Goal: Task Accomplishment & Management: Use online tool/utility

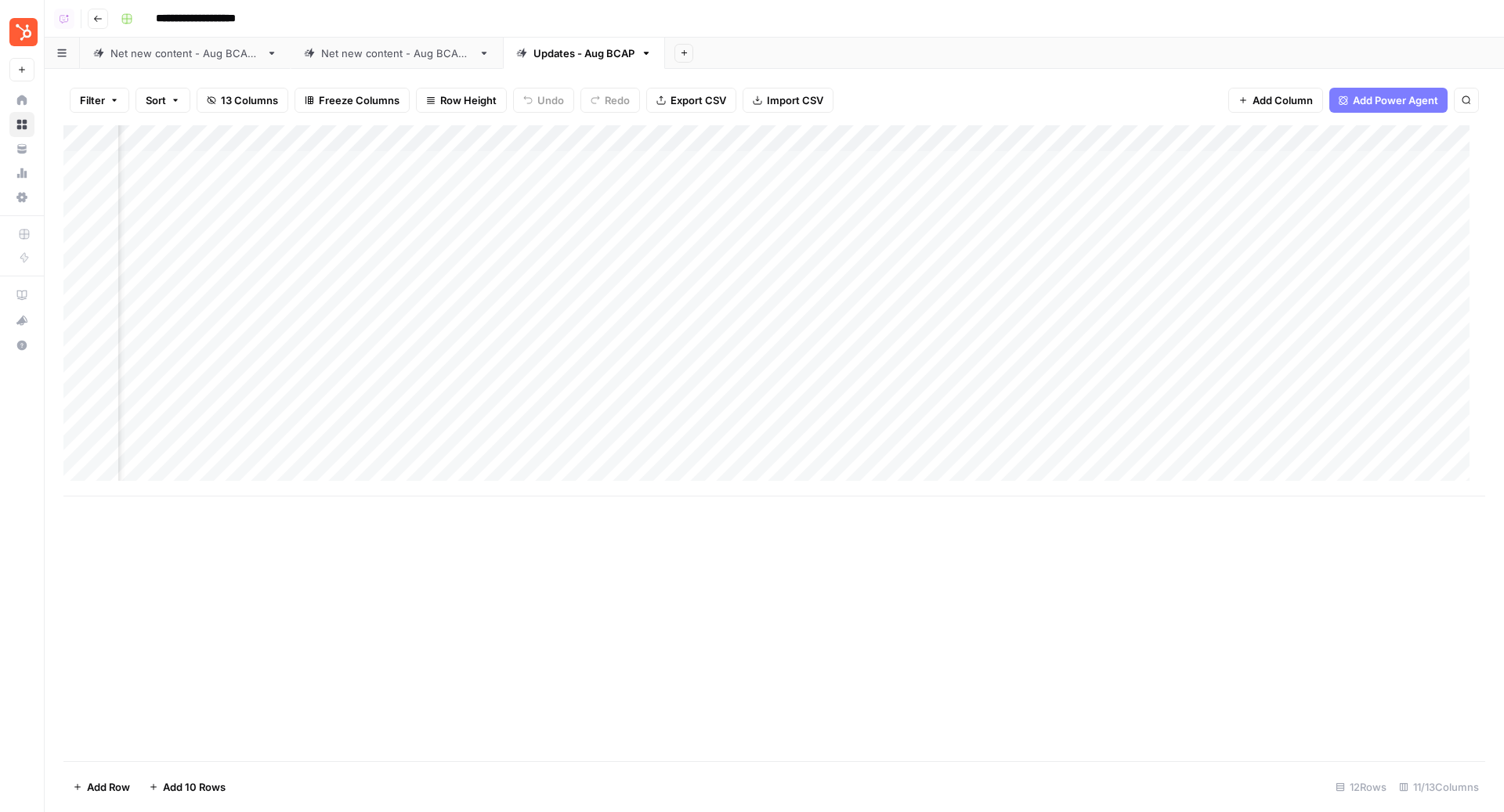
scroll to position [0, 357]
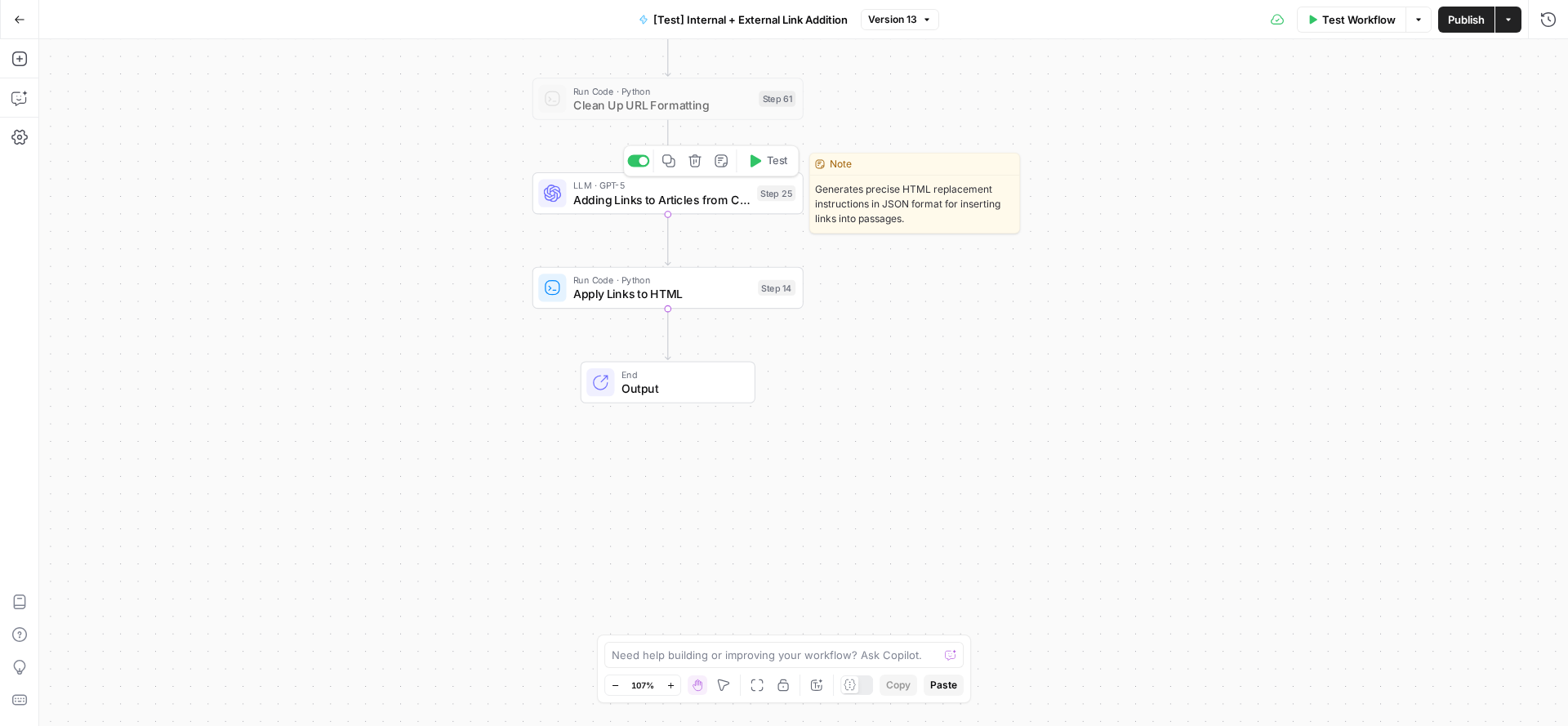
click at [722, 203] on span "Adding Links to Articles from Candidates List" at bounding box center [662, 199] width 177 height 17
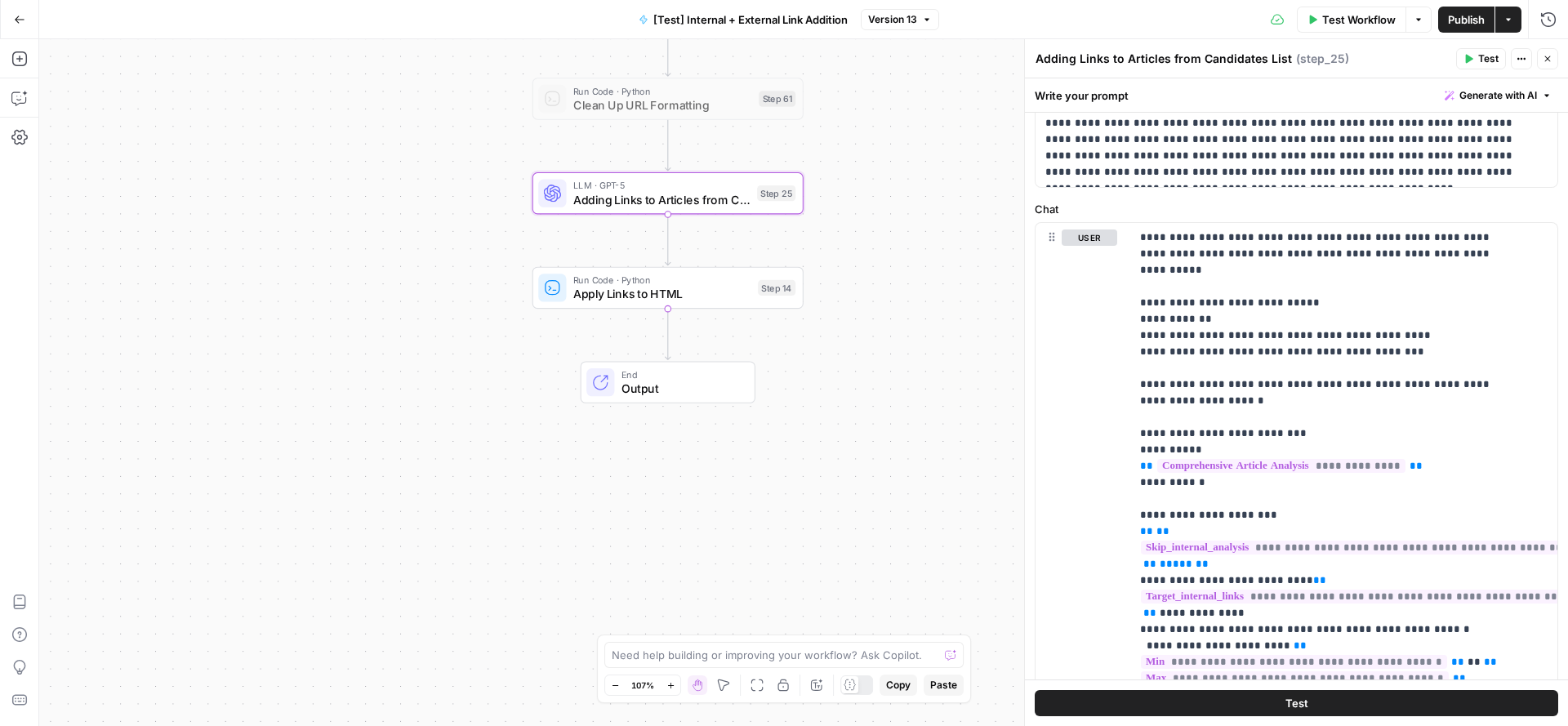
scroll to position [194, 0]
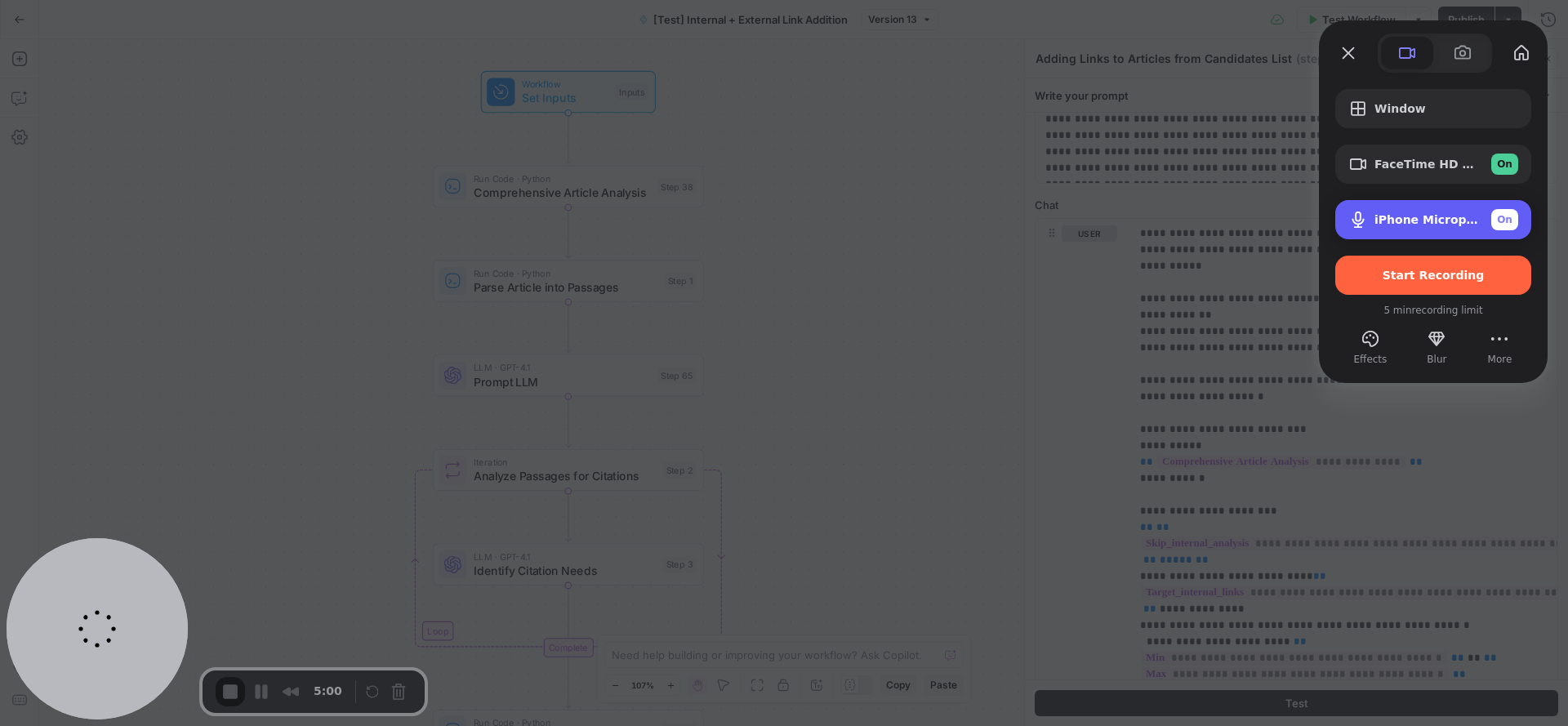
click at [1396, 220] on span "iPhone Microphone" at bounding box center [1426, 220] width 103 height 13
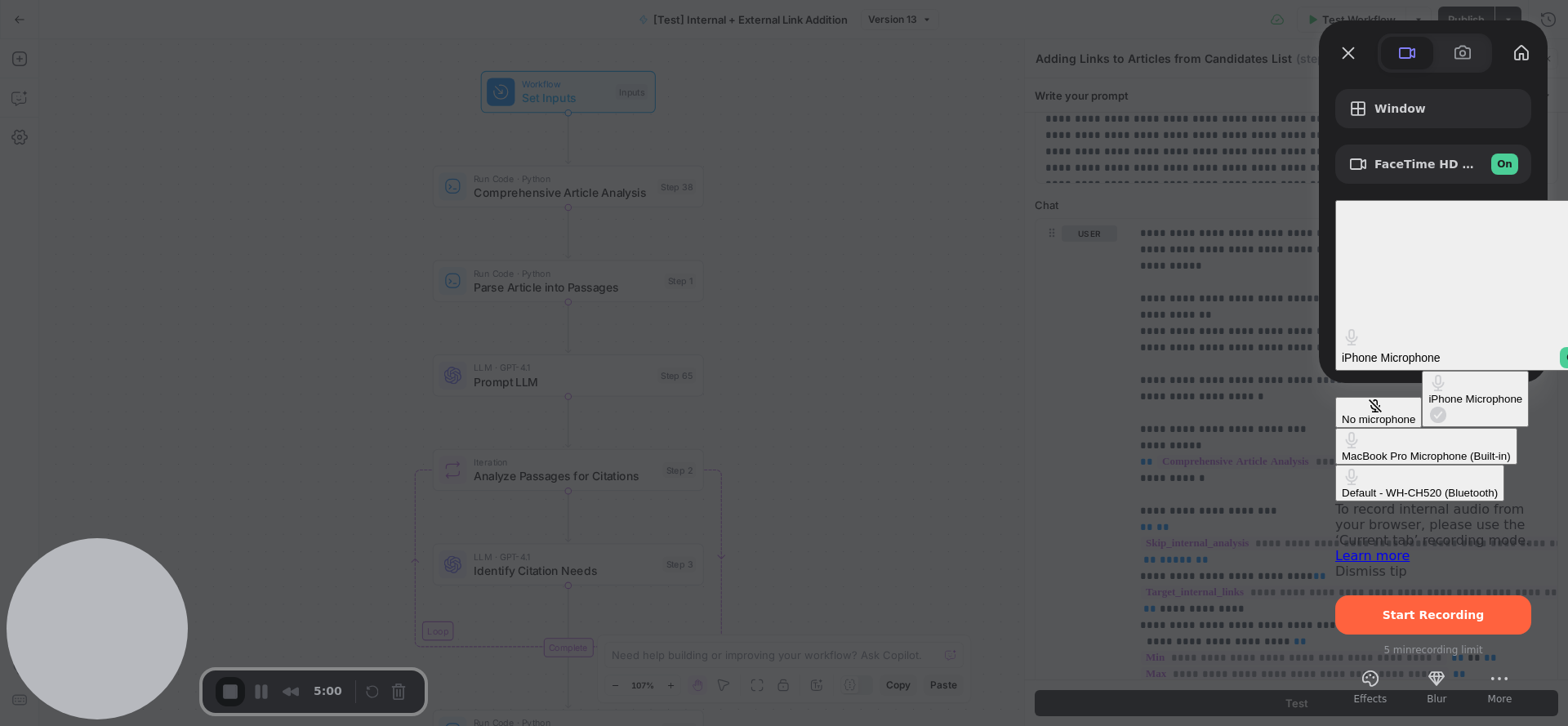
click at [1335, 465] on \(Bluetooth\) "Default - WH-CH520 (Bluetooth)" at bounding box center [1420, 483] width 169 height 37
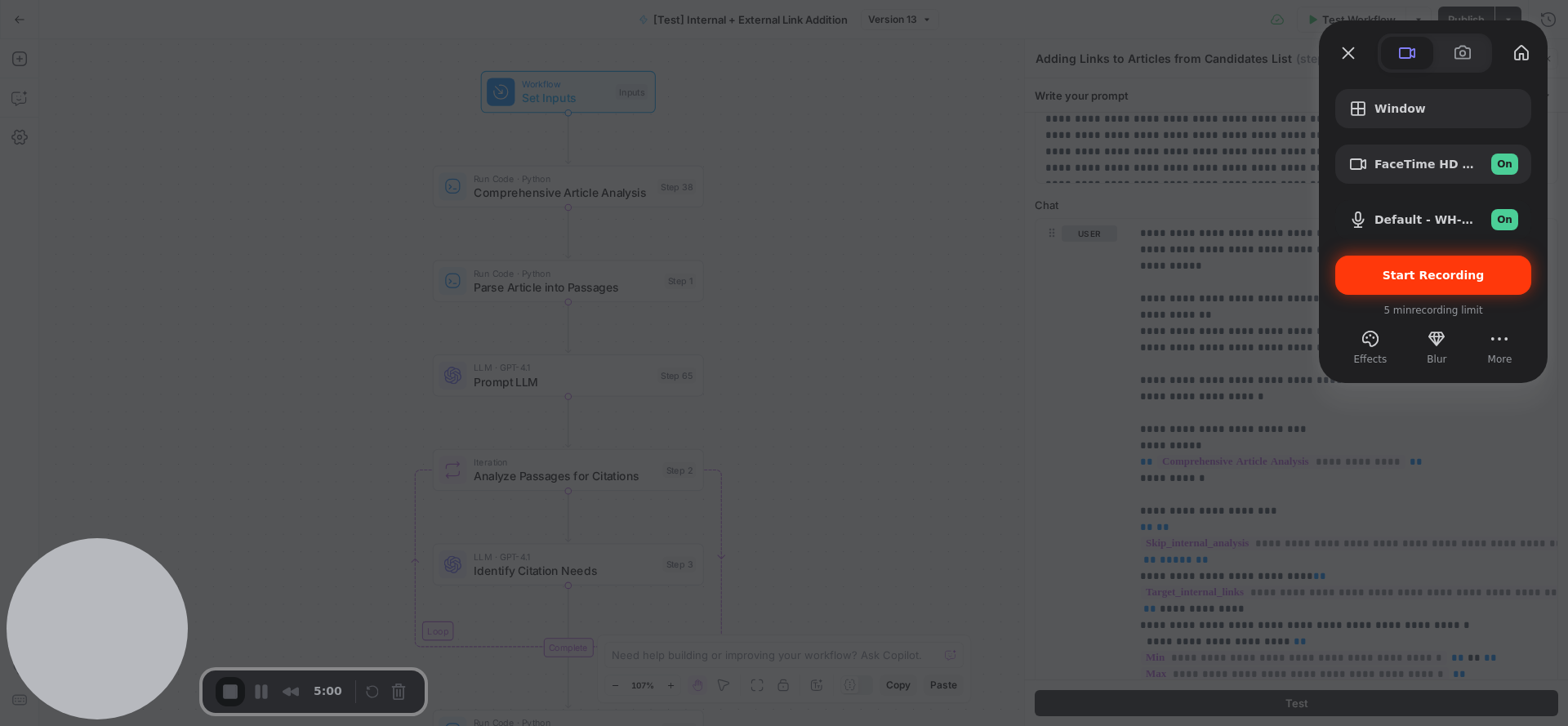
click at [1457, 286] on div "Start Recording" at bounding box center [1433, 274] width 196 height 39
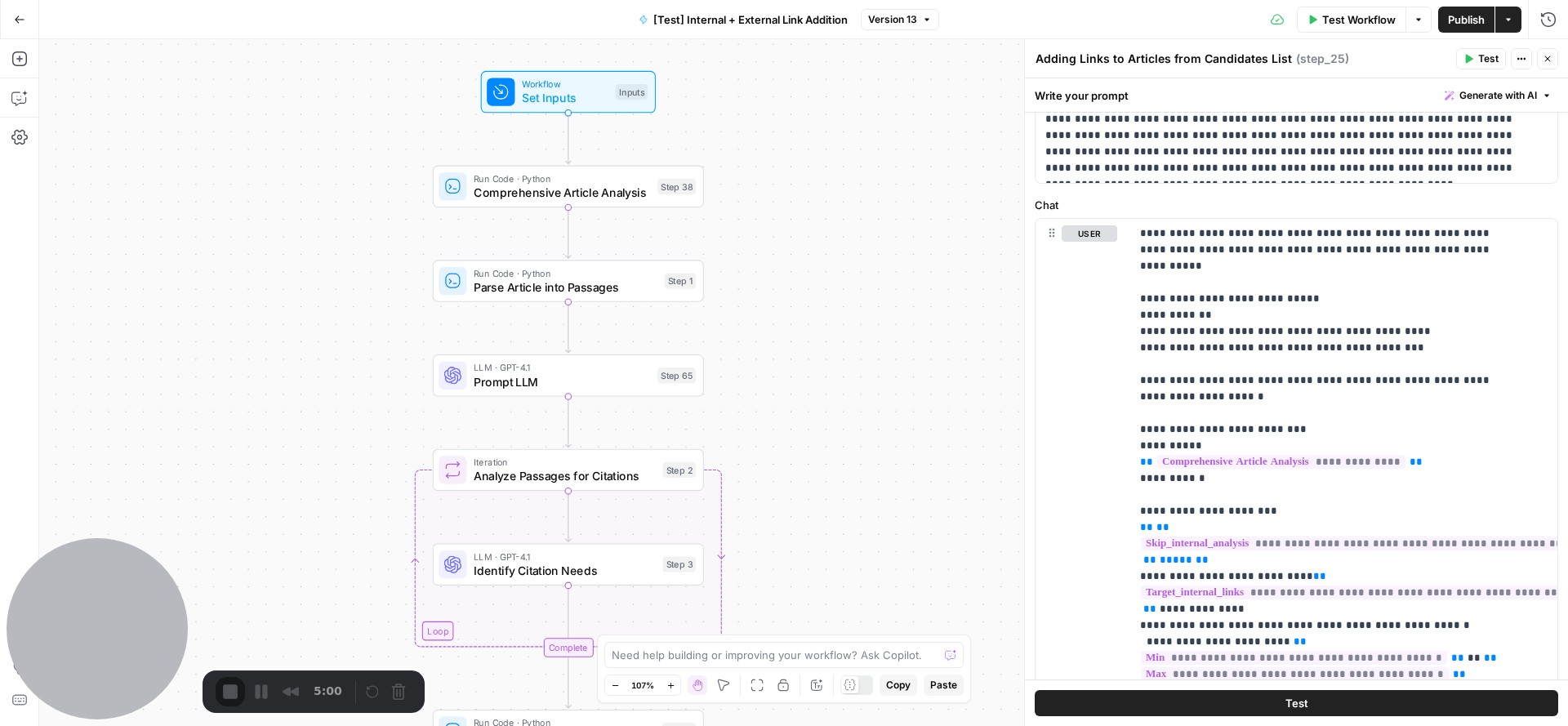
scroll to position [2499, 0]
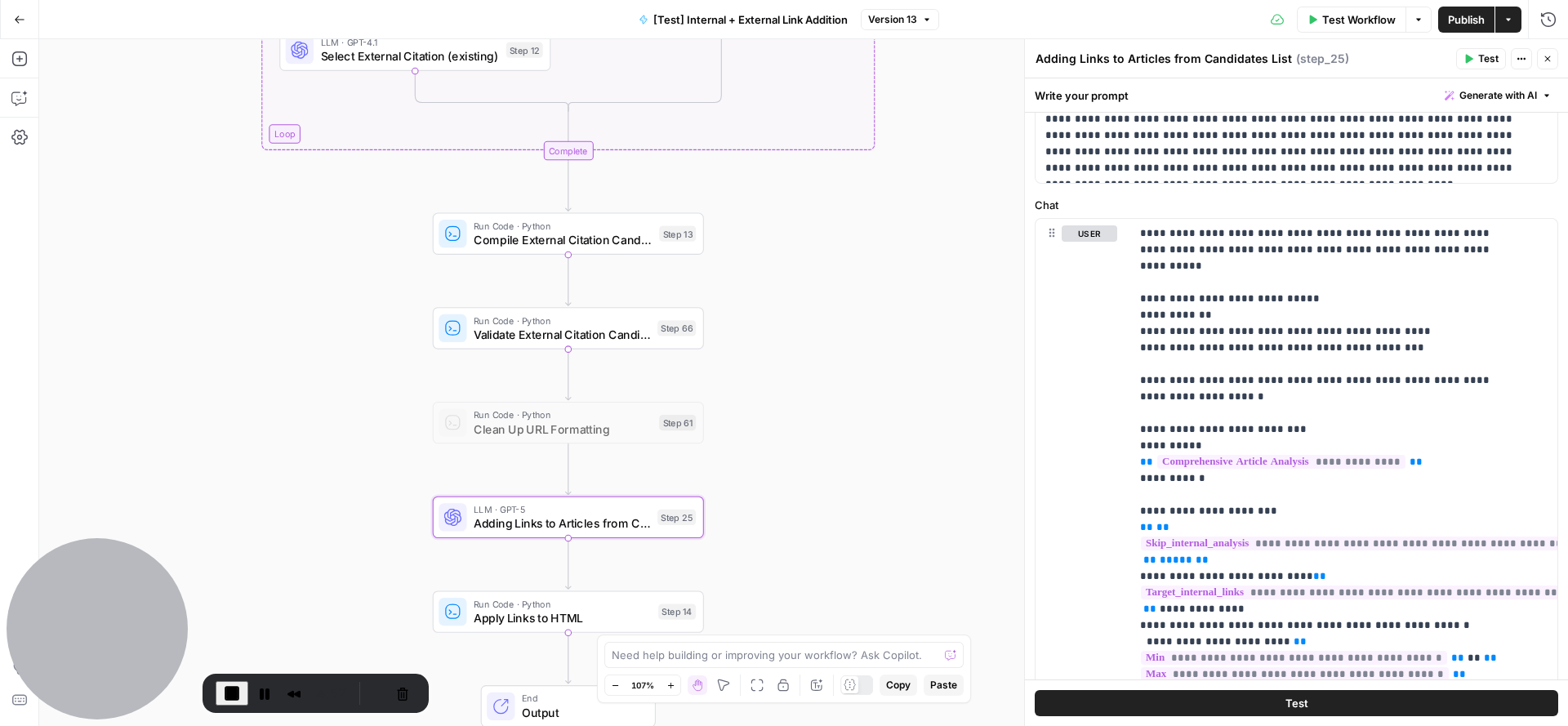
drag, startPoint x: 847, startPoint y: 289, endPoint x: 782, endPoint y: 289, distance: 65.0
click at [782, 289] on div "true false true false true false Workflow Set Inputs Inputs Run Code · Python C…" at bounding box center [803, 382] width 1529 height 687
click at [928, 260] on div "true false true false true false Workflow Set Inputs Inputs Run Code · Python C…" at bounding box center [803, 382] width 1529 height 687
drag, startPoint x: 928, startPoint y: 260, endPoint x: 917, endPoint y: 260, distance: 11.0
click at [922, 260] on div "true false true false true false Workflow Set Inputs Inputs Run Code · Python C…" at bounding box center [803, 382] width 1529 height 687
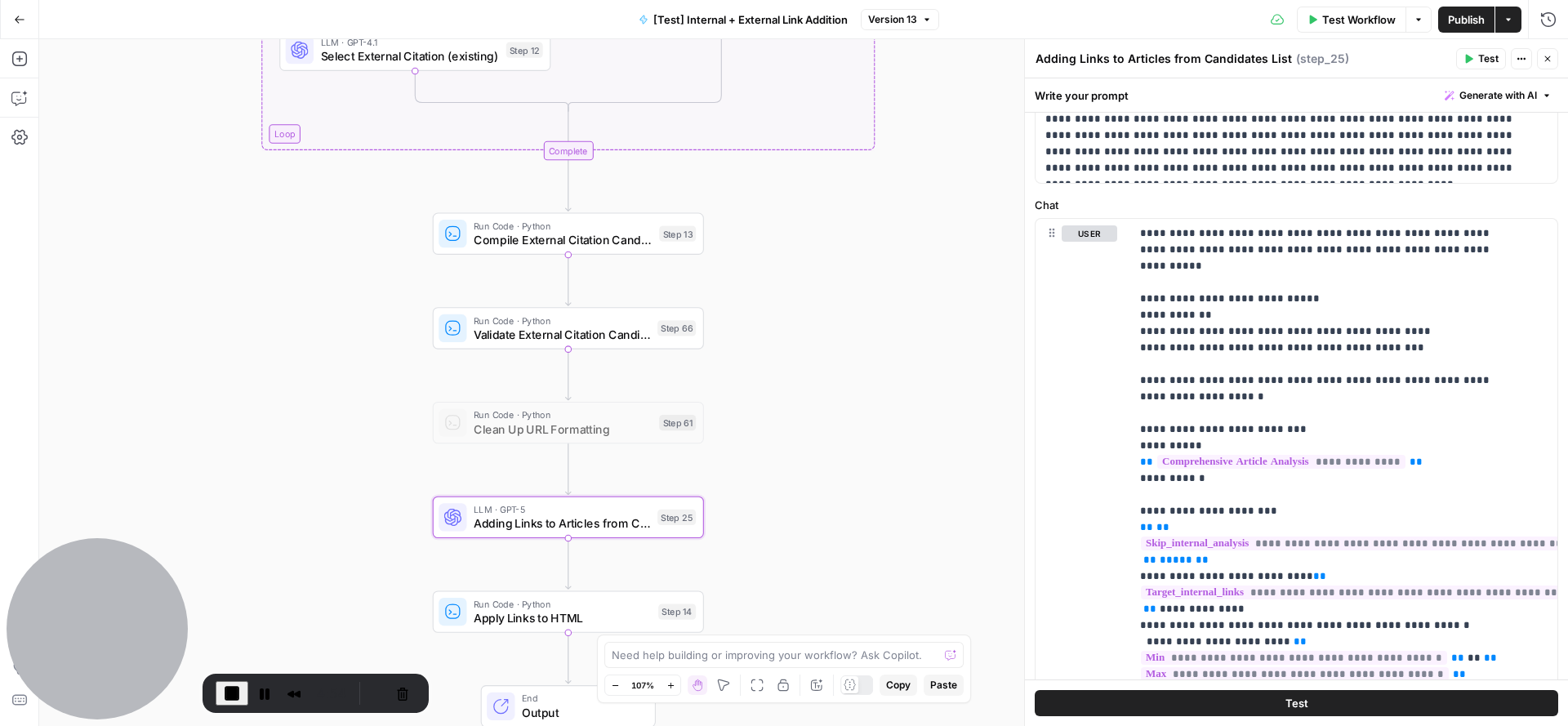
click at [1564, 60] on header "Adding Links to Articles from Candidates List Adding Links to Articles from Can…" at bounding box center [1297, 58] width 543 height 39
click at [1553, 57] on icon "button" at bounding box center [1548, 59] width 9 height 9
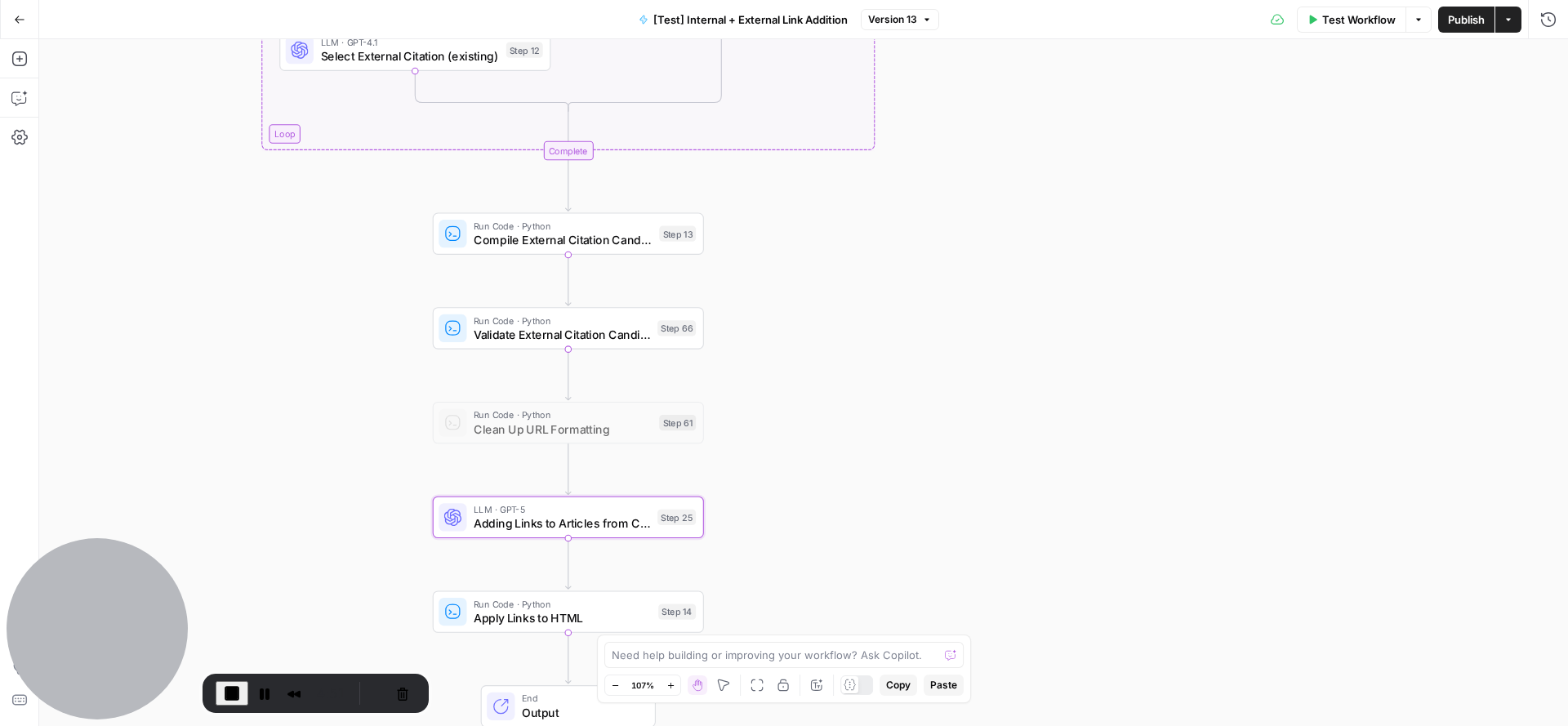
click at [1104, 150] on div "true false true false true false Workflow Set Inputs Inputs Run Code · Python C…" at bounding box center [803, 382] width 1529 height 687
click at [1098, 21] on div "Test Workflow Options Publish Actions Run History" at bounding box center [1254, 19] width 629 height 38
drag, startPoint x: 905, startPoint y: 209, endPoint x: 1204, endPoint y: 292, distance: 310.3
click at [1209, 293] on div "true false true false true false Workflow Set Inputs Inputs Run Code · Python C…" at bounding box center [803, 382] width 1529 height 687
click at [262, 683] on button "Pause Recording" at bounding box center [265, 694] width 27 height 27
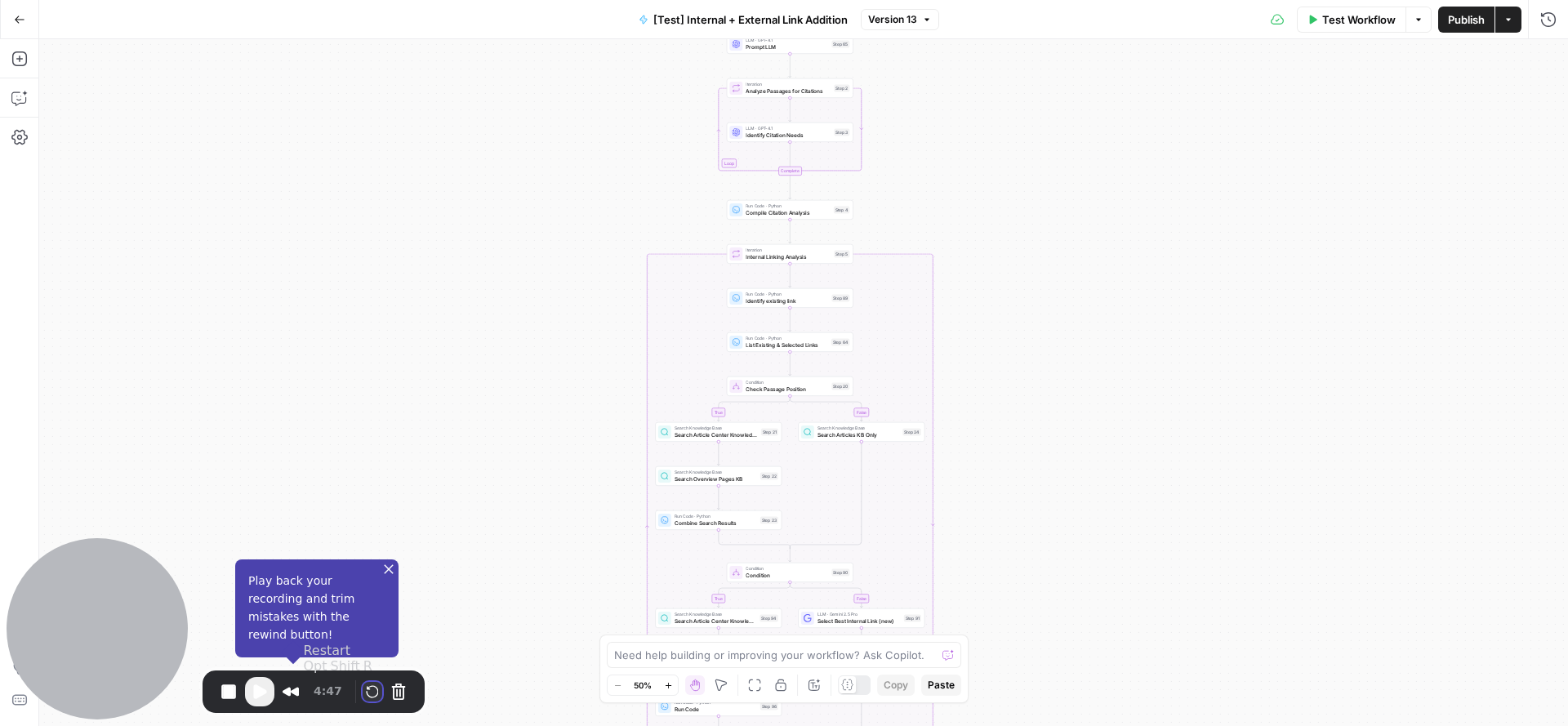
click at [369, 687] on button "Restart Recording" at bounding box center [372, 692] width 20 height 20
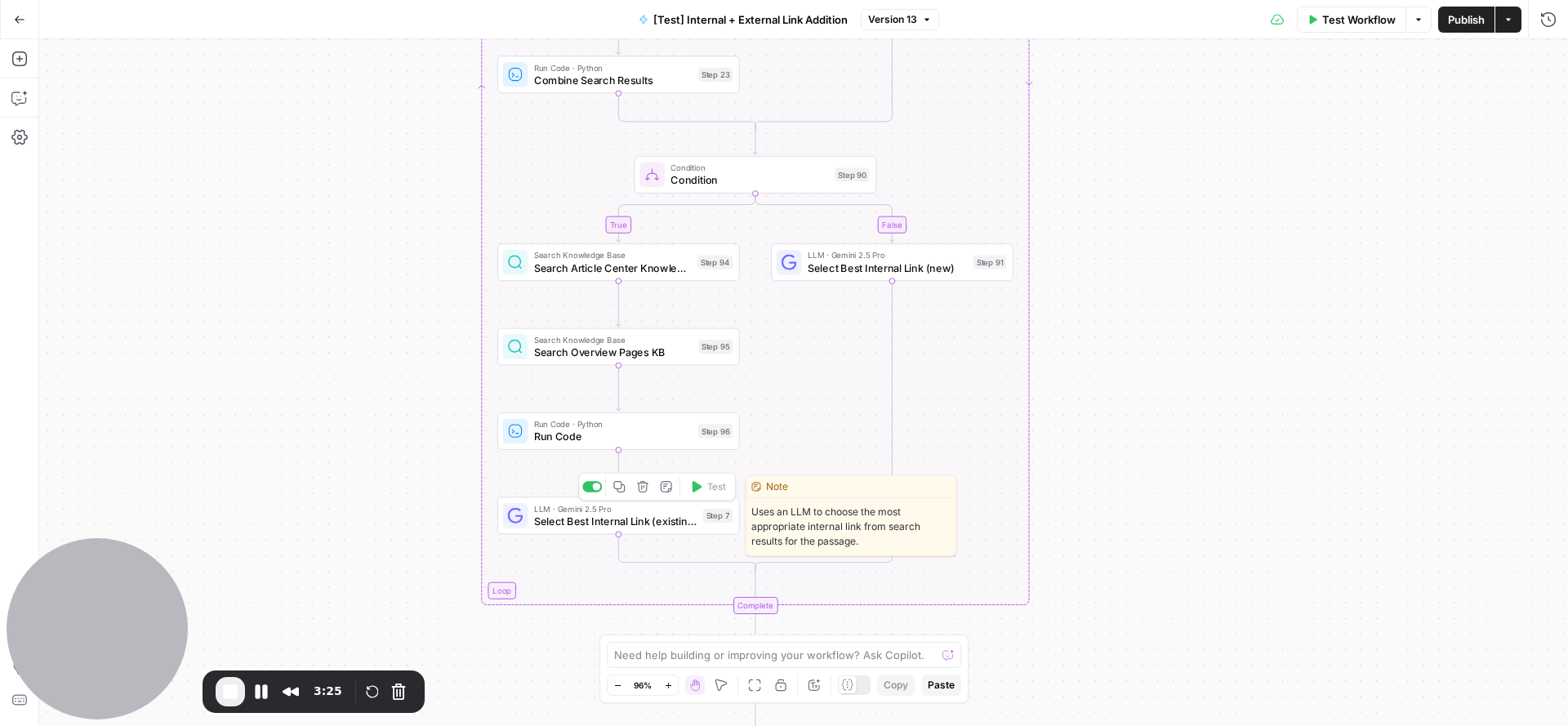
click at [683, 523] on span "Select Best Internal Link (existing)" at bounding box center [615, 520] width 162 height 15
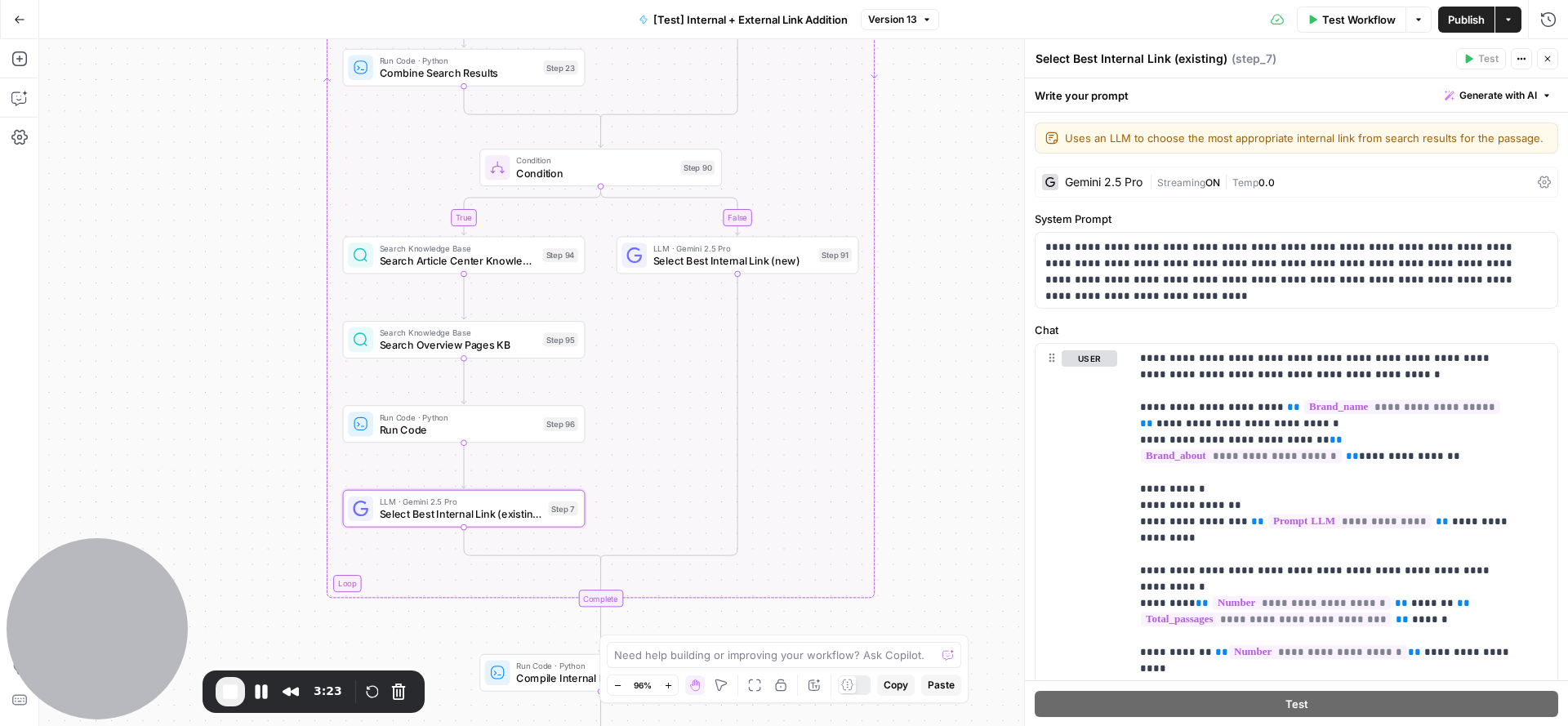
scroll to position [391, 0]
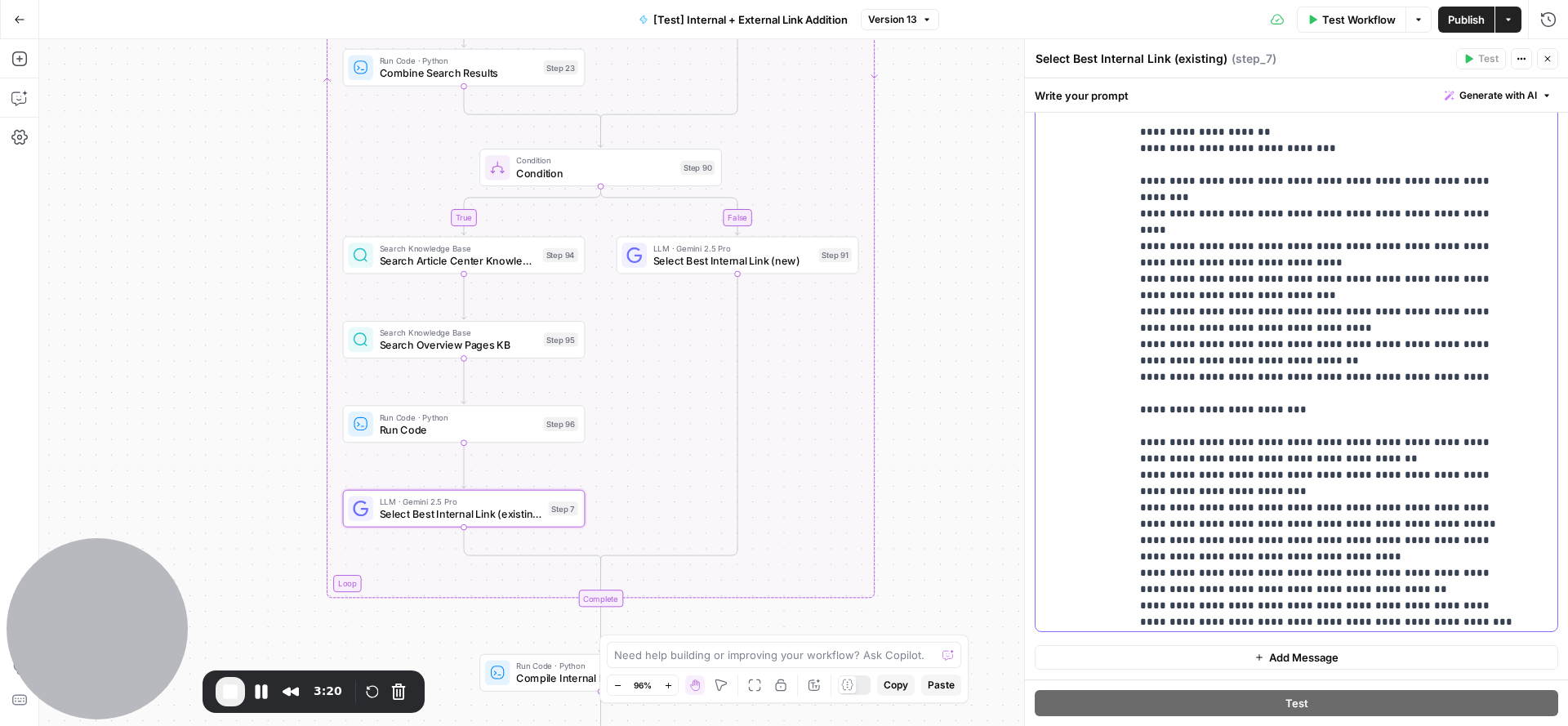
scroll to position [1393, 0]
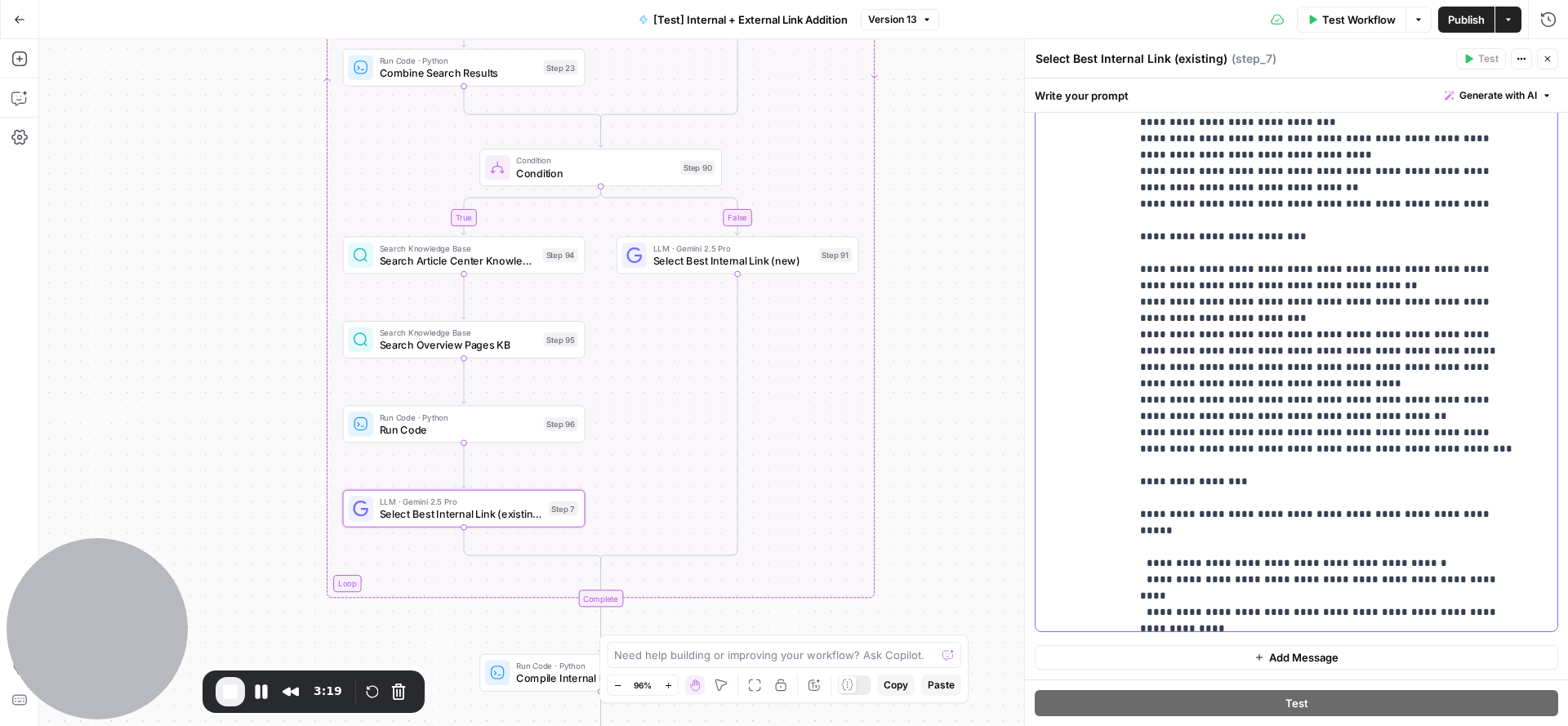
click at [1305, 311] on p "**********" at bounding box center [1328, 360] width 376 height 3561
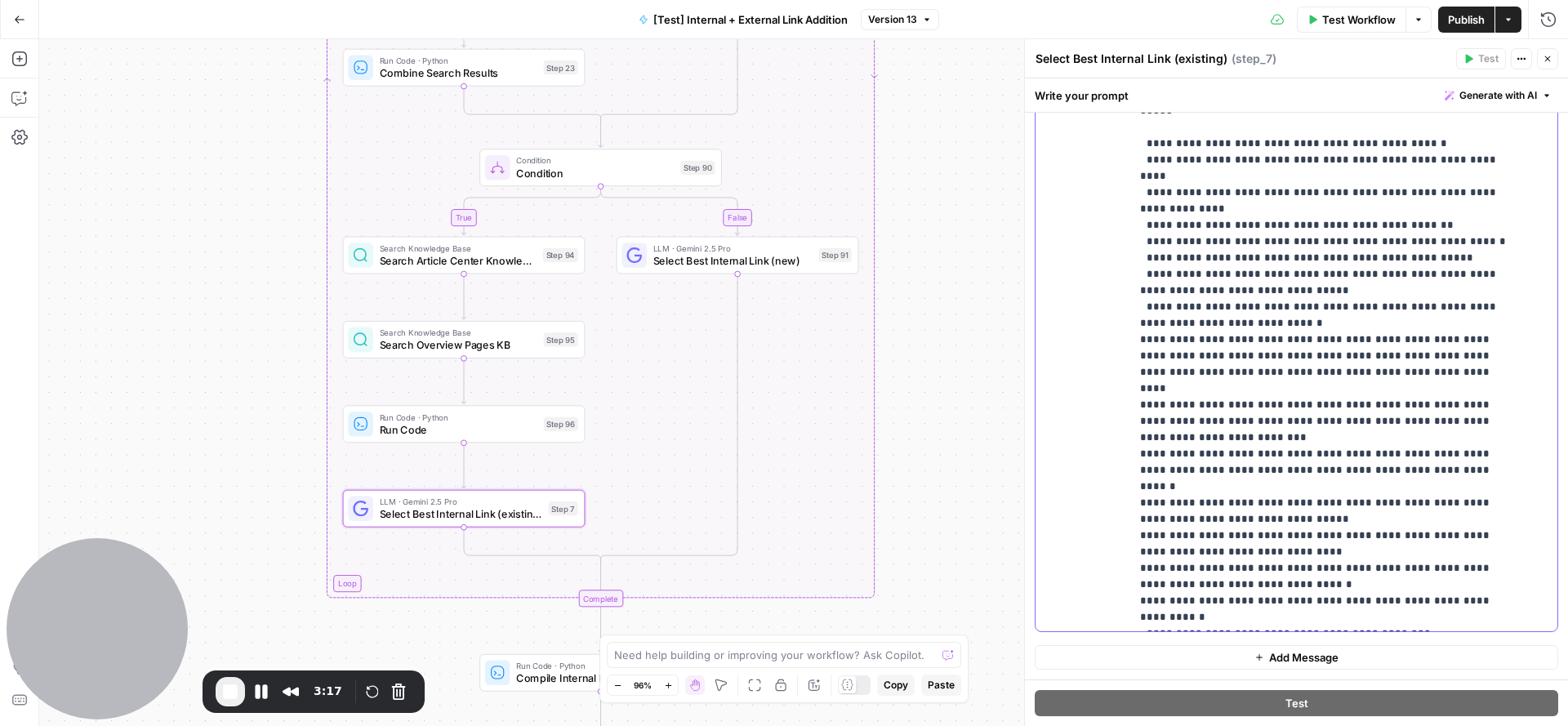
scroll to position [2169, 0]
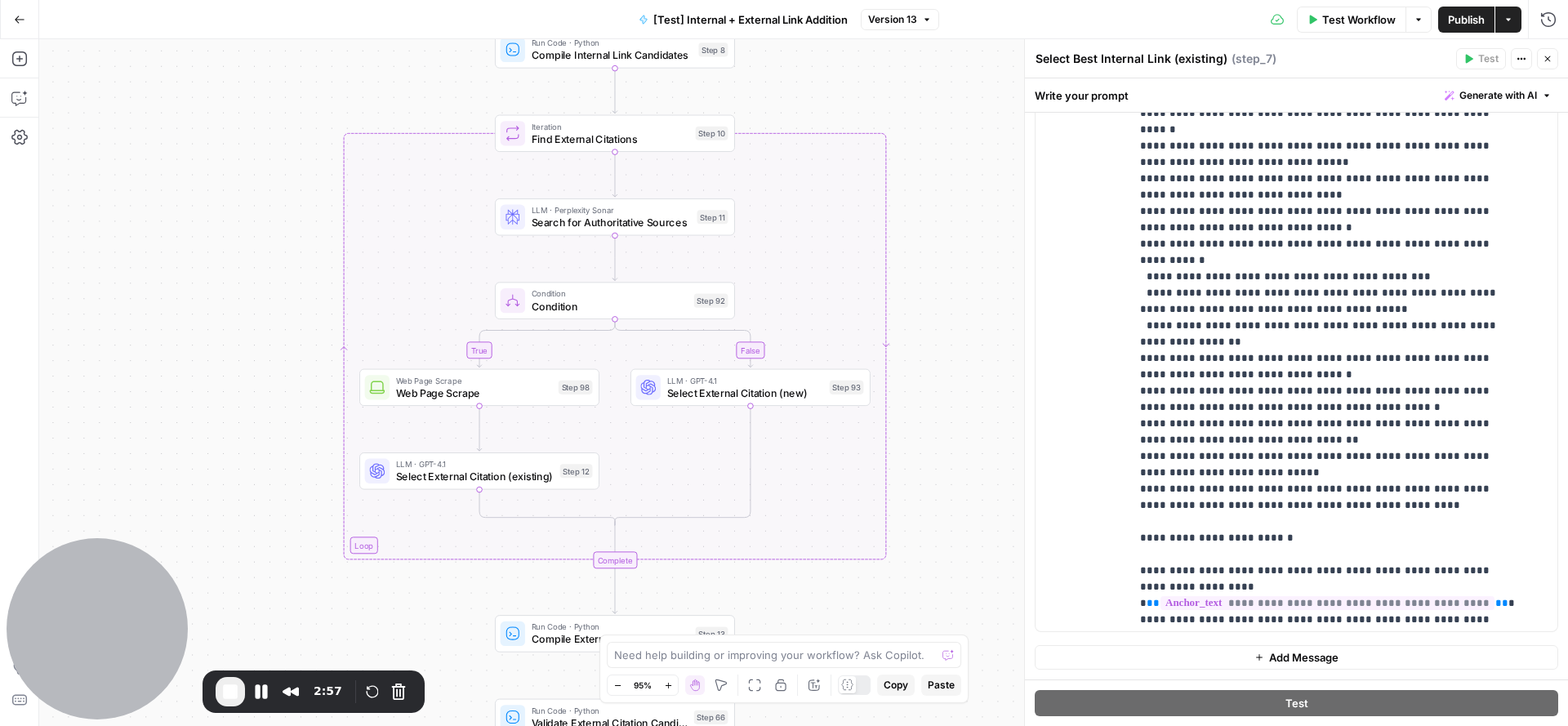
click at [174, 274] on div "true false true false true false Workflow Set Inputs Inputs Run Code · Python C…" at bounding box center [803, 382] width 1529 height 687
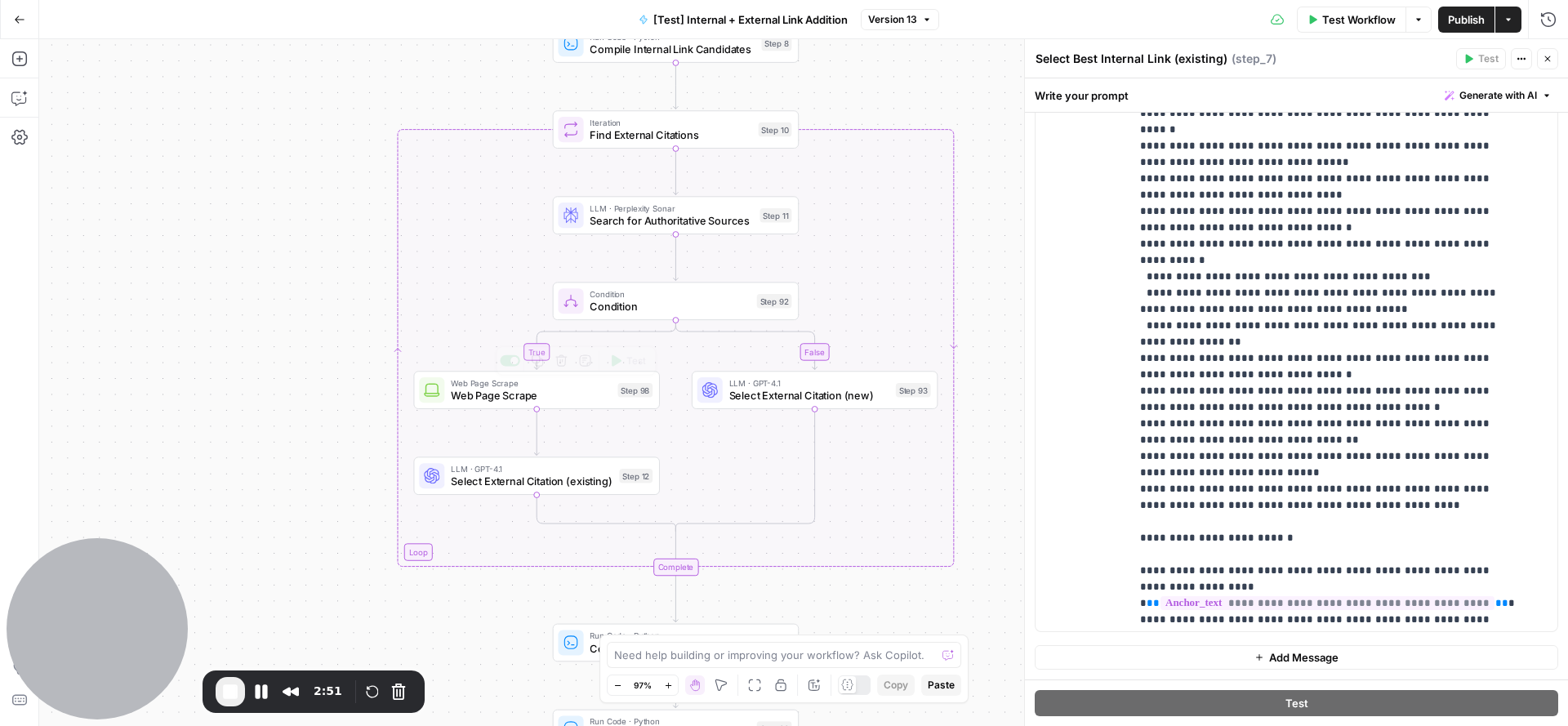
click at [479, 399] on span "Web Page Scrape" at bounding box center [531, 396] width 160 height 15
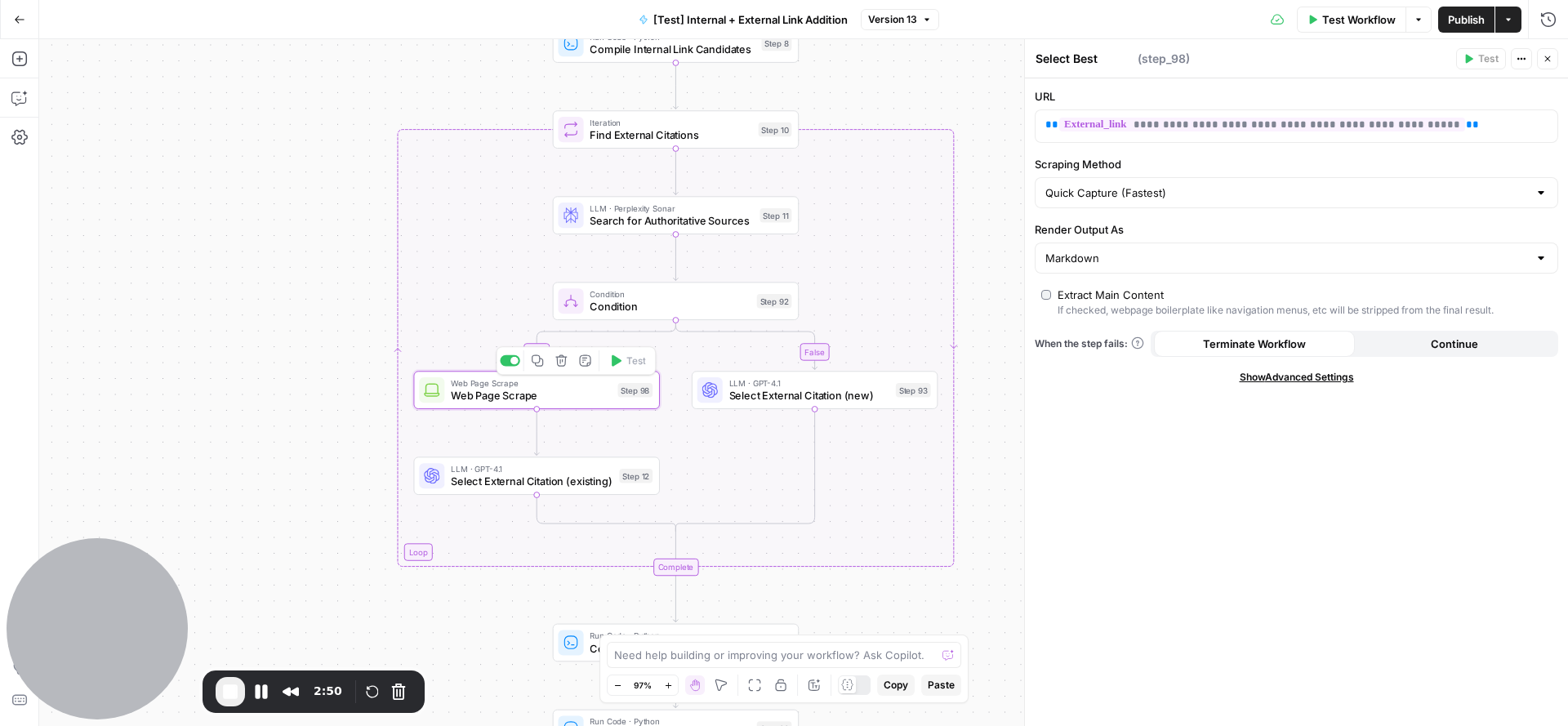
type textarea "Web Page Scrape"
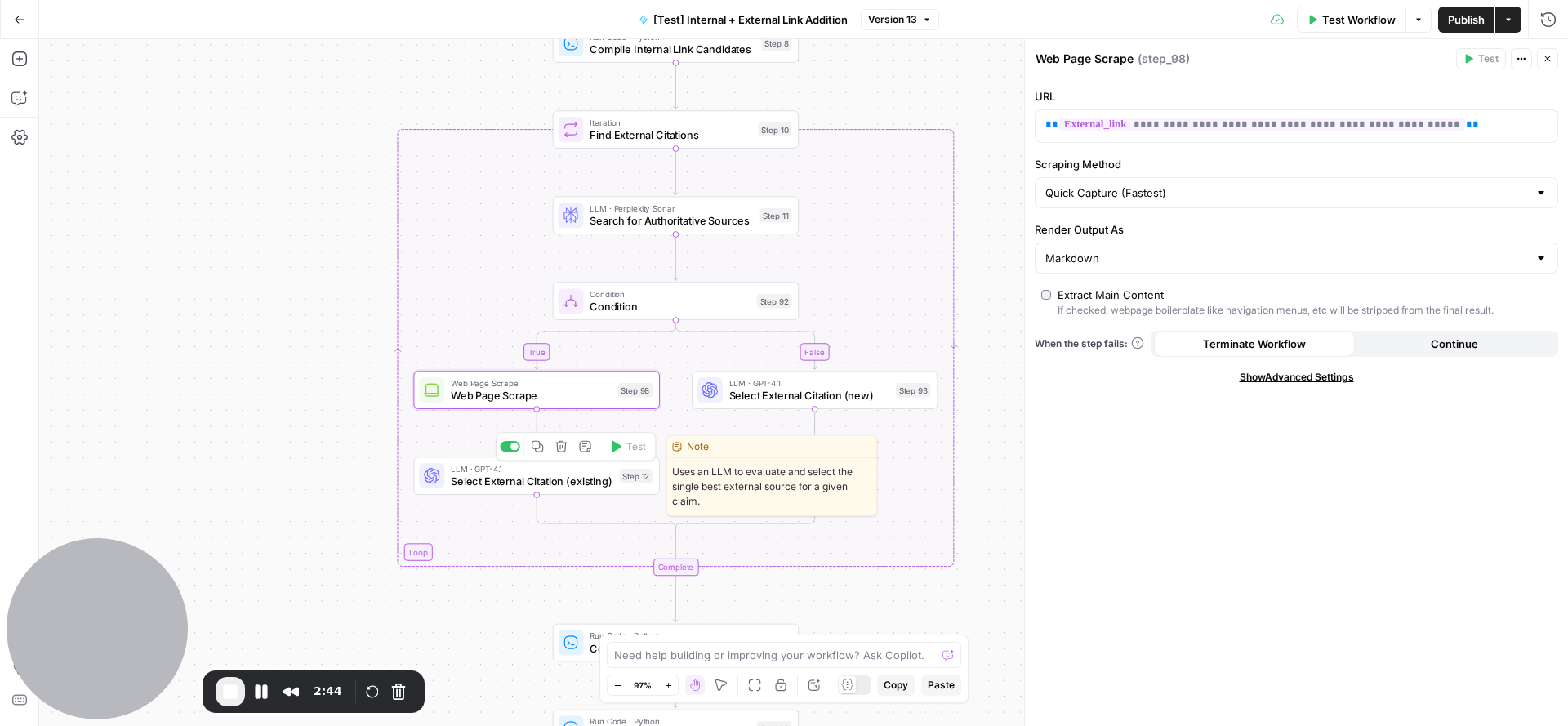
click at [493, 483] on span "Select External Citation (existing)" at bounding box center [532, 481] width 161 height 15
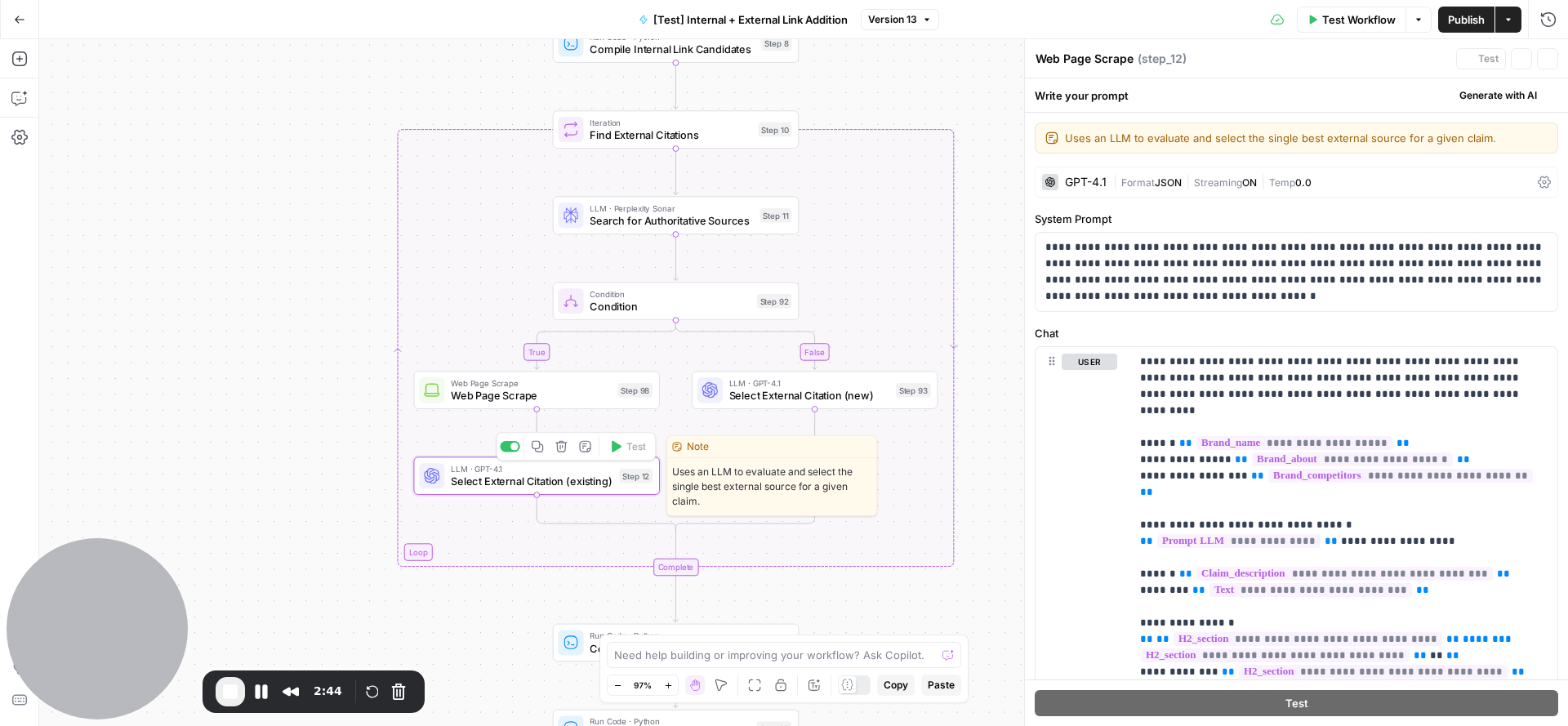
type textarea "Select External Citation (existing)"
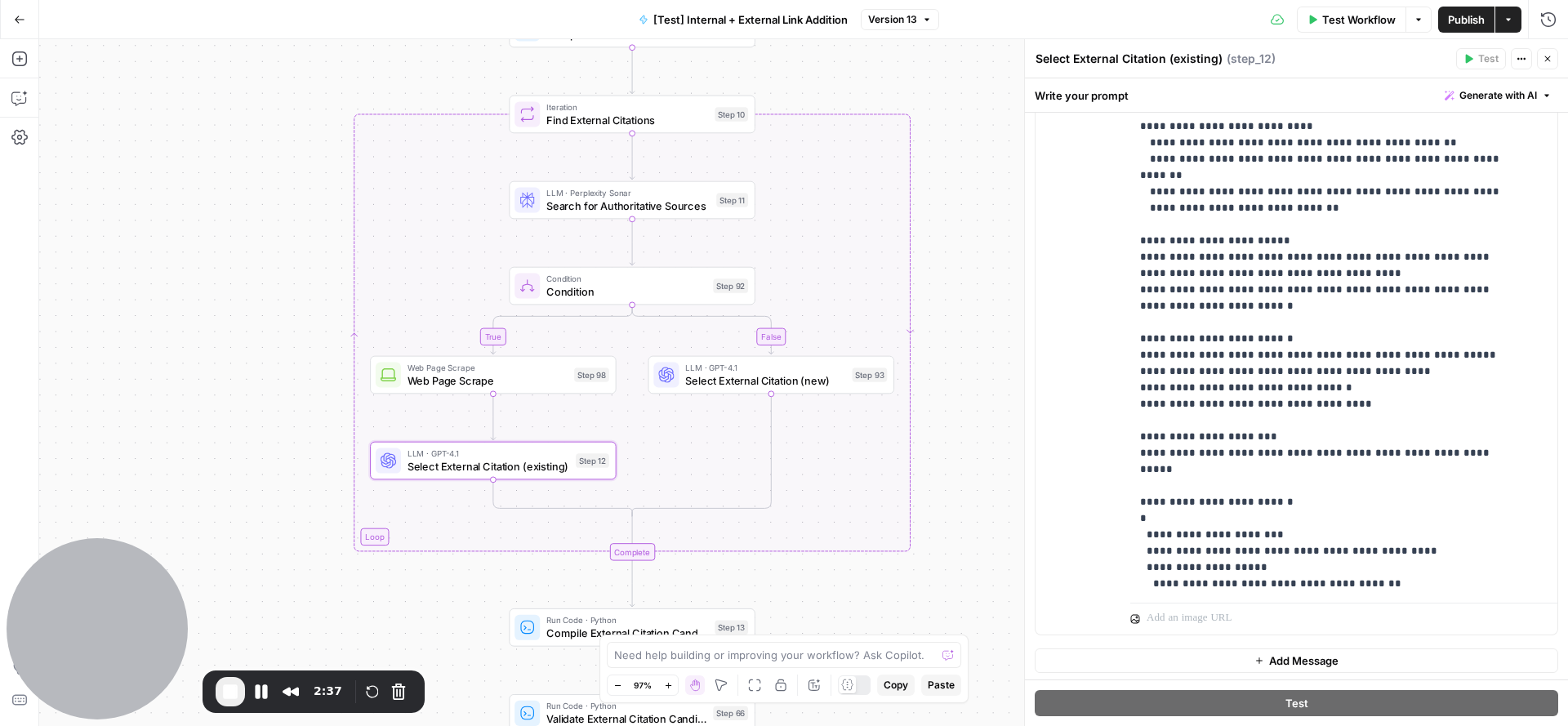
scroll to position [1019, 0]
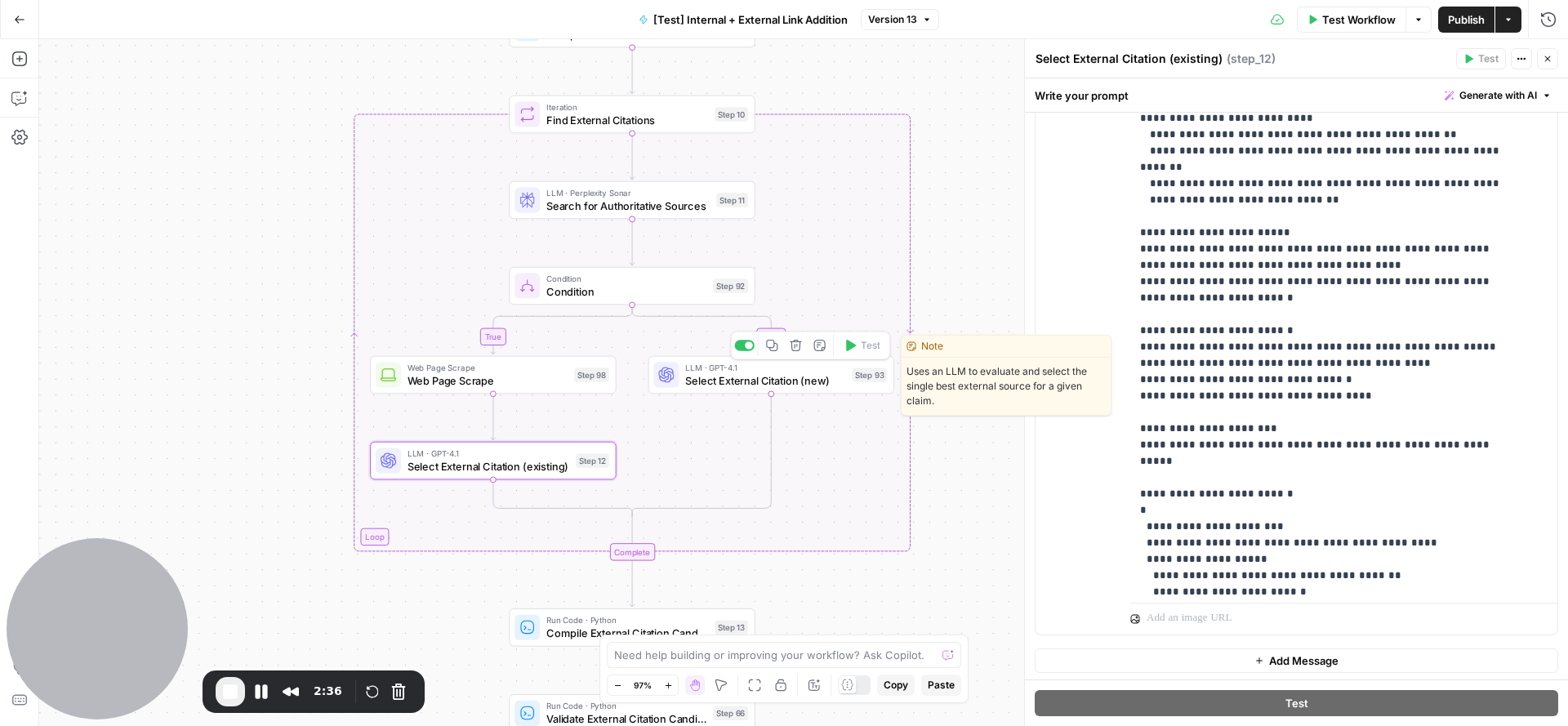
click at [799, 386] on span "Select External Citation (new)" at bounding box center [765, 380] width 160 height 15
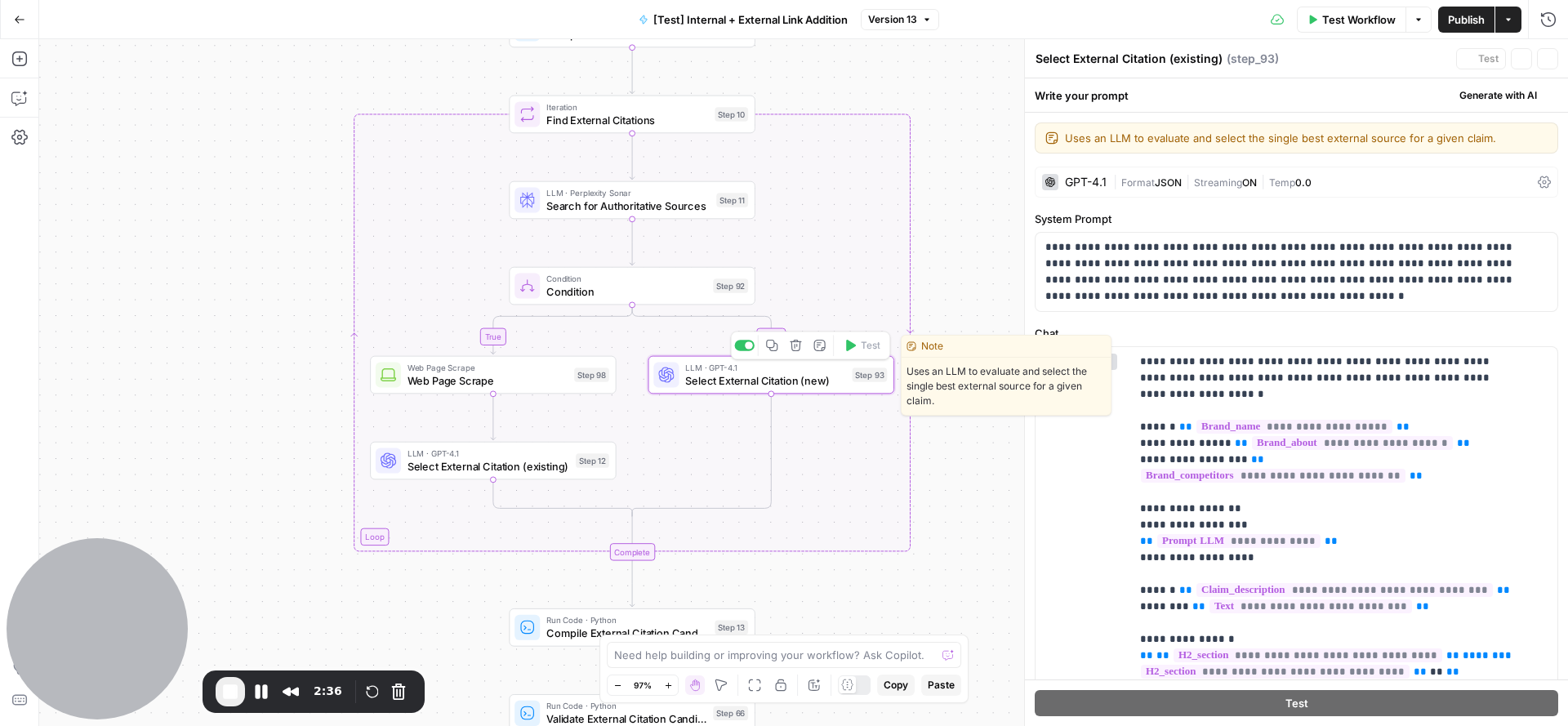
type textarea "Select External Citation (new)"
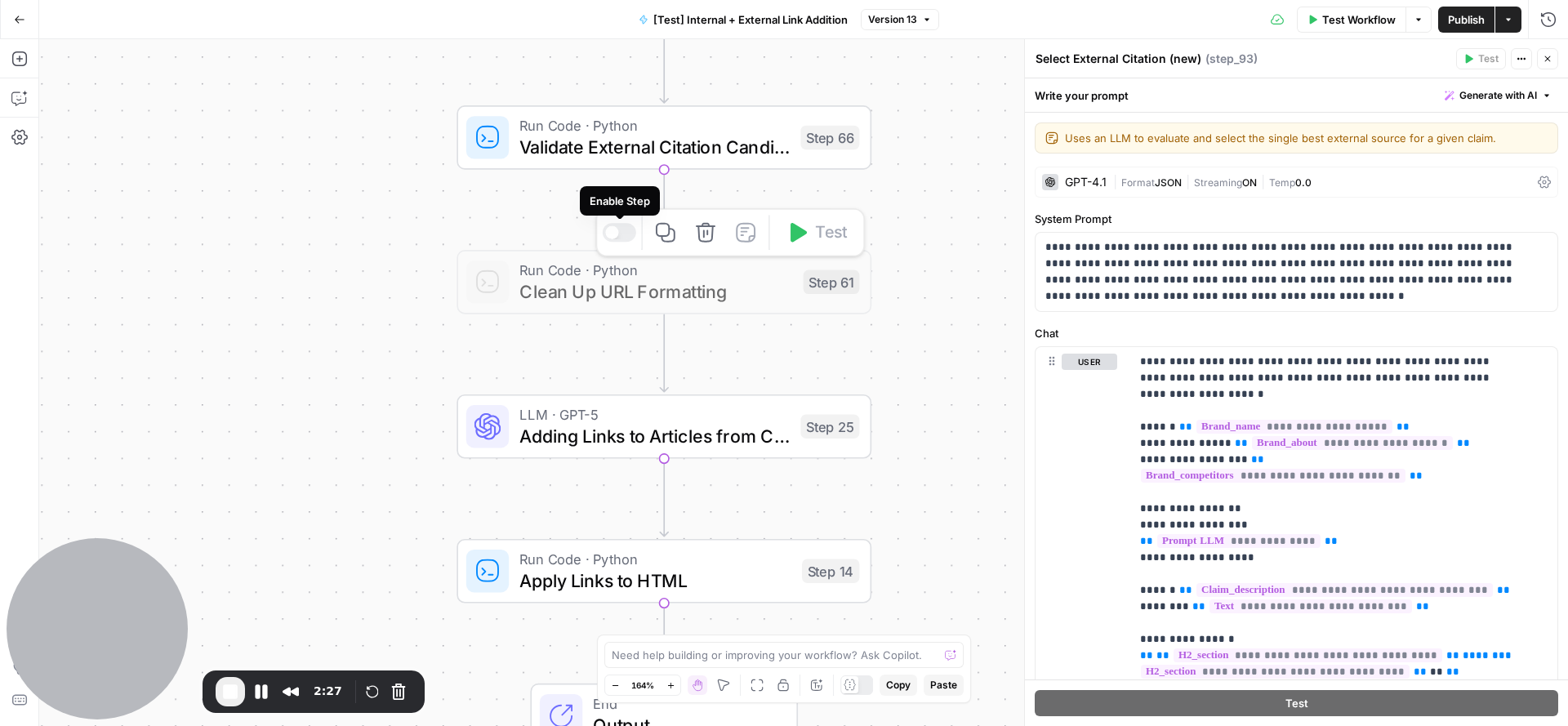
click at [624, 233] on div at bounding box center [619, 233] width 33 height 19
click at [624, 233] on div at bounding box center [626, 233] width 13 height 13
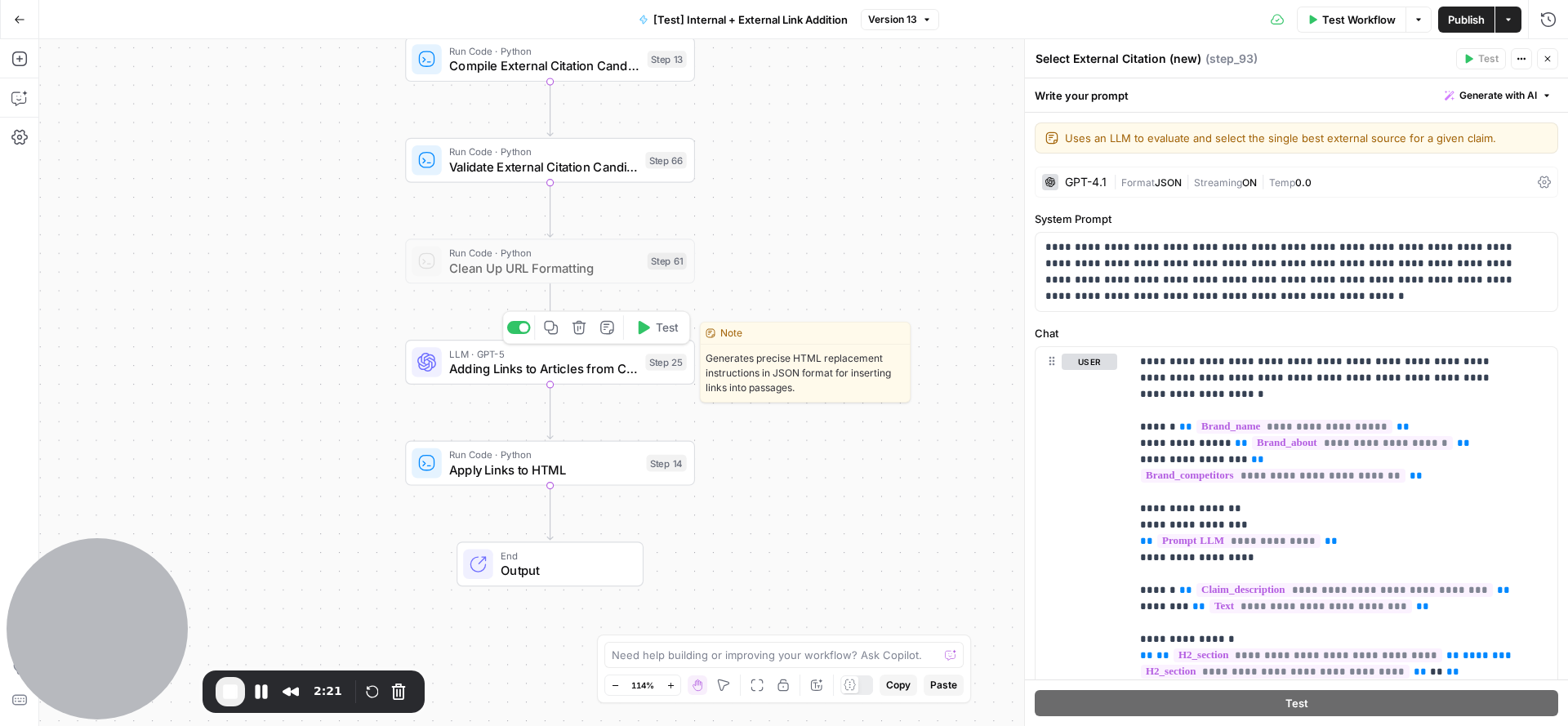
click at [460, 375] on span "Adding Links to Articles from Candidates List" at bounding box center [543, 369] width 189 height 19
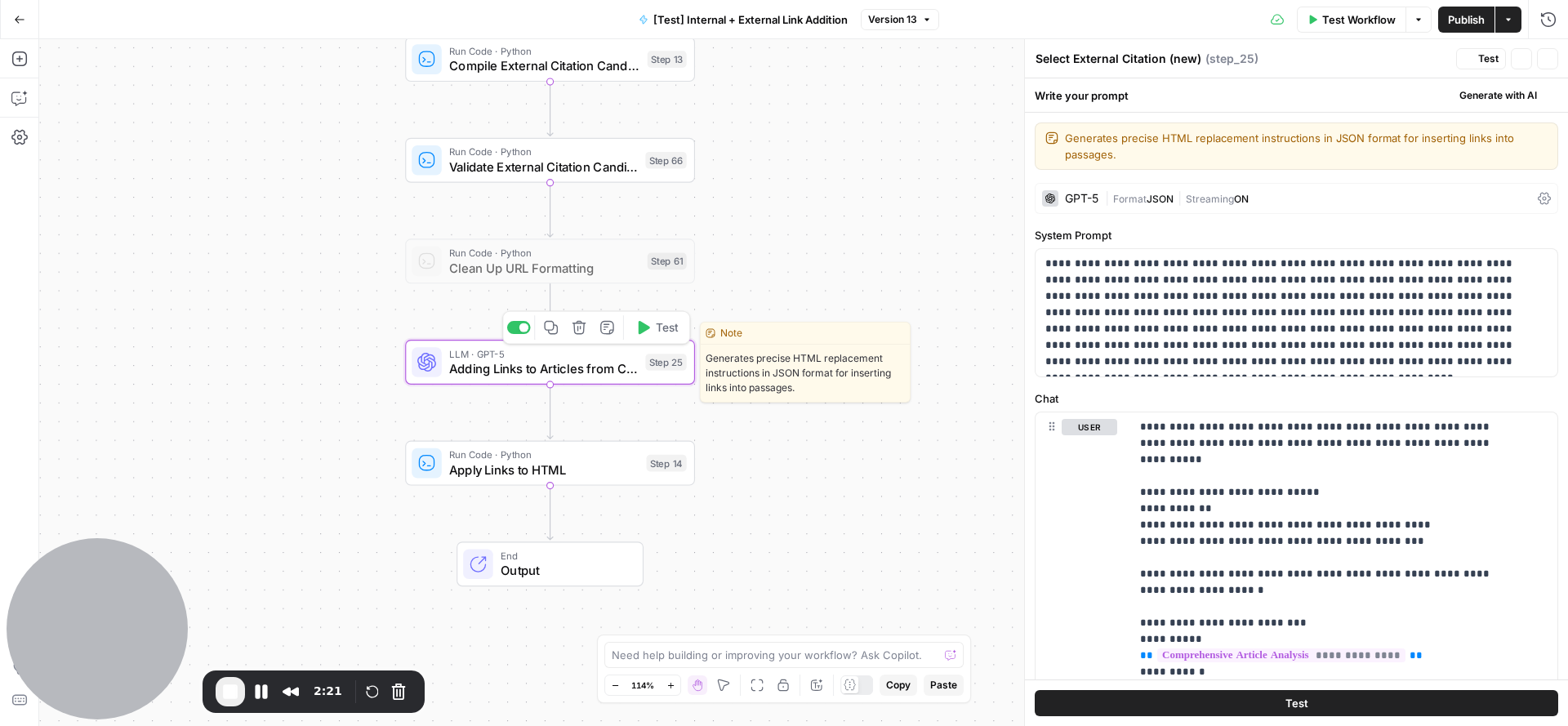
type textarea "Adding Links to Articles from Candidates List"
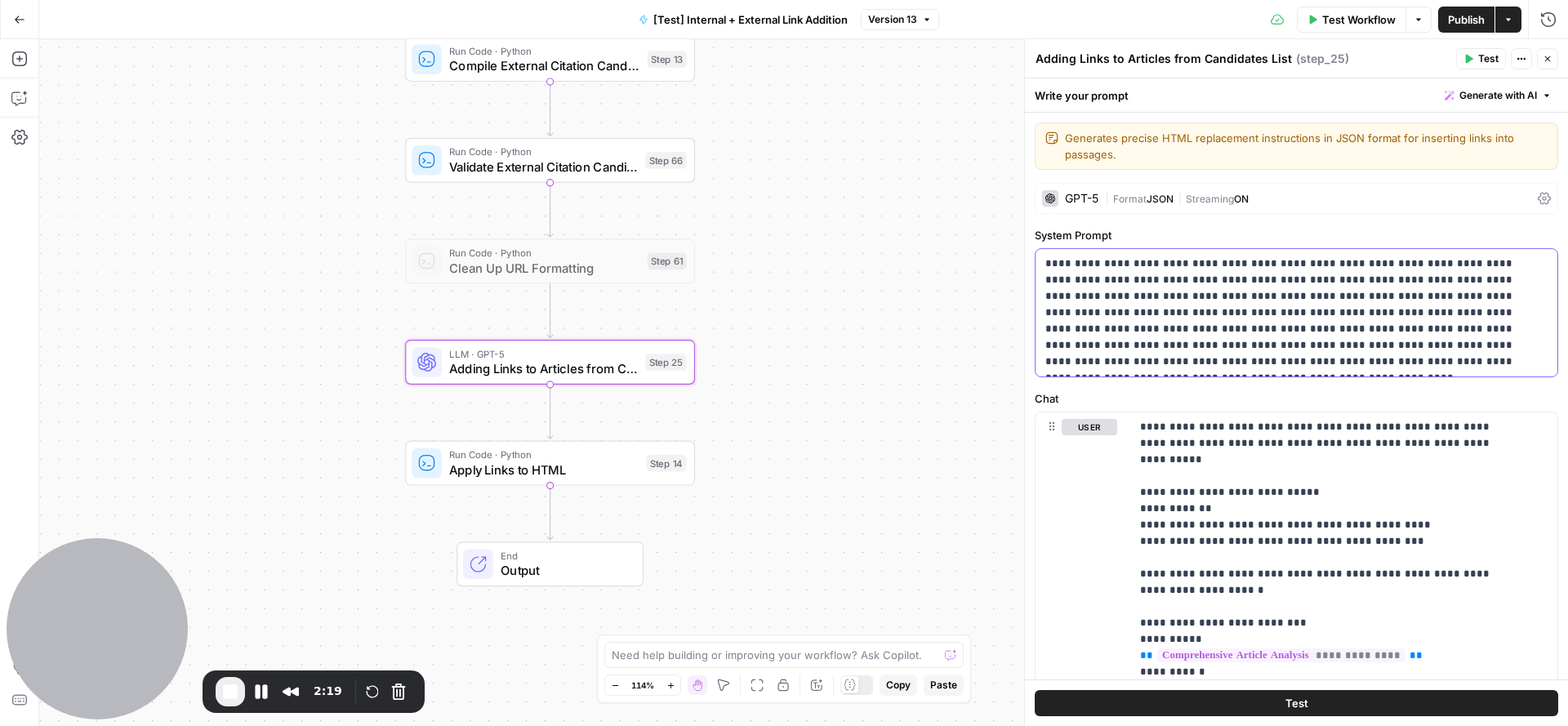
click at [1361, 313] on p "**********" at bounding box center [1288, 312] width 487 height 114
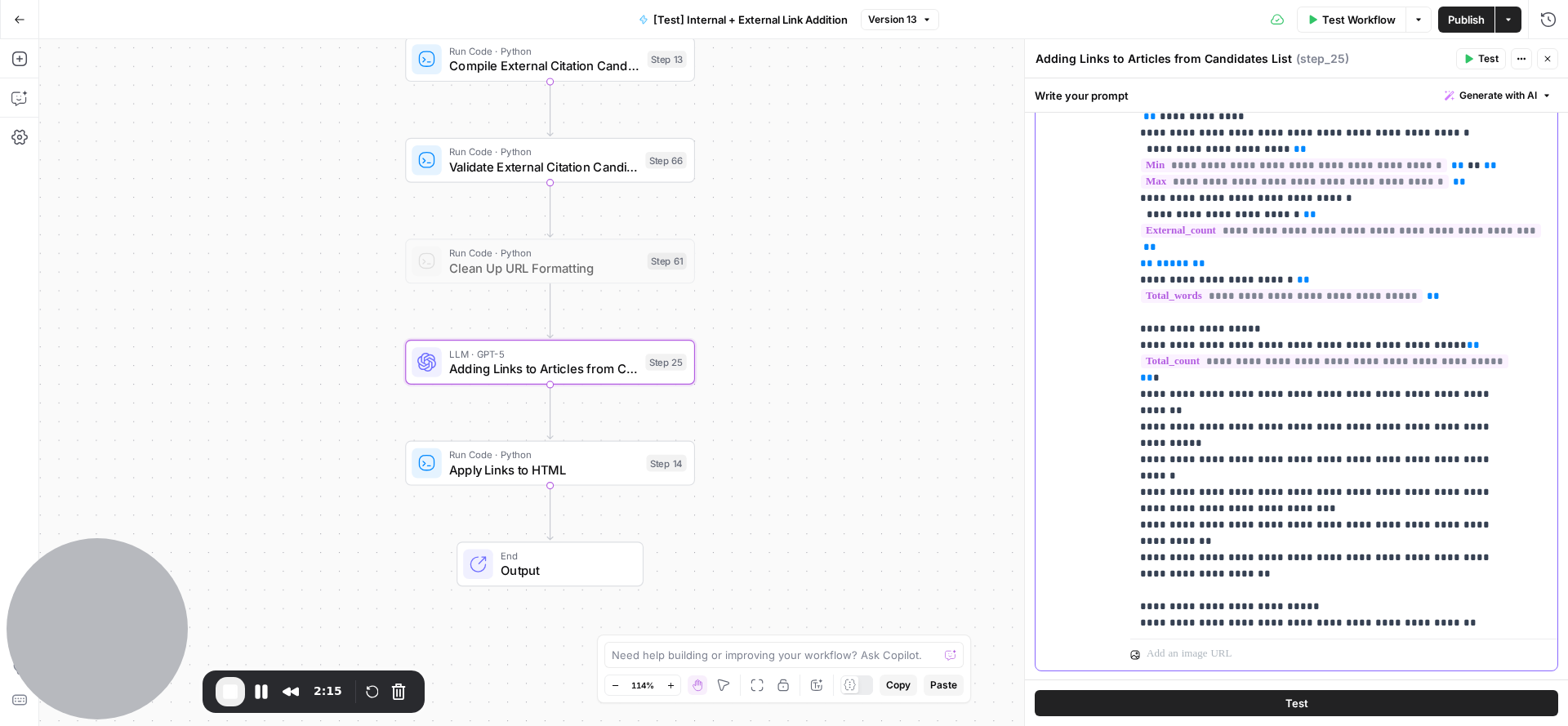
scroll to position [948, 0]
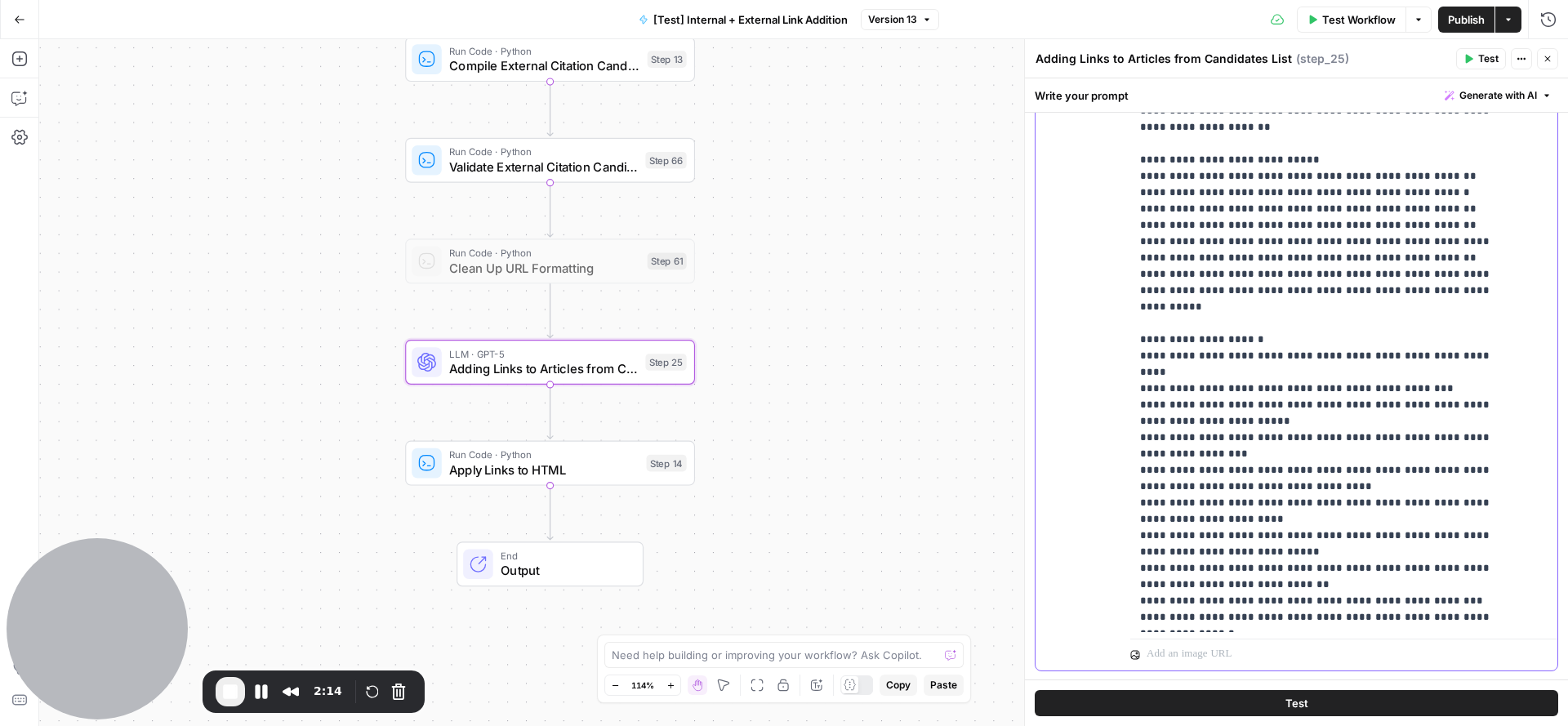
drag, startPoint x: 1133, startPoint y: 204, endPoint x: 1417, endPoint y: 517, distance: 422.6
click at [1417, 517] on div "**********" at bounding box center [1336, 299] width 412 height 665
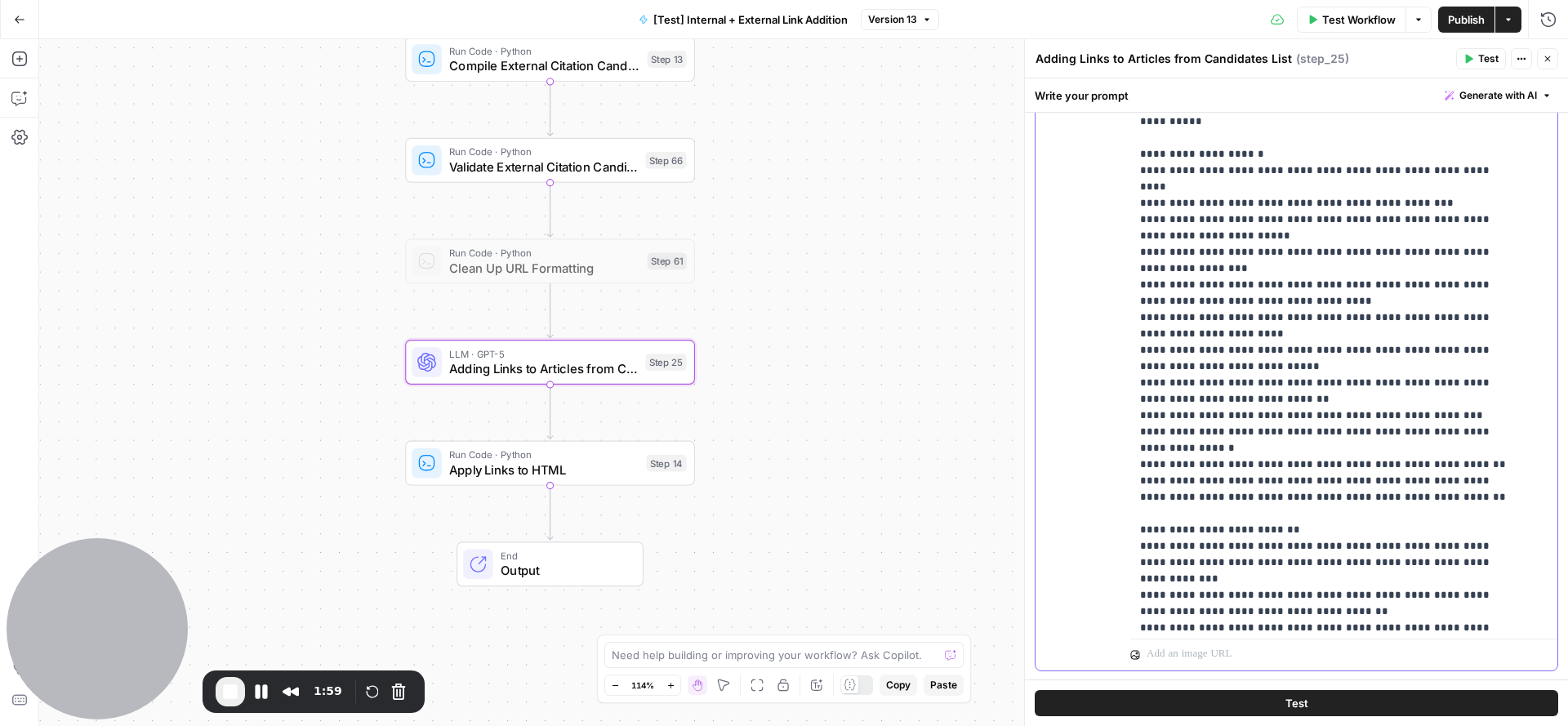
scroll to position [1380, 0]
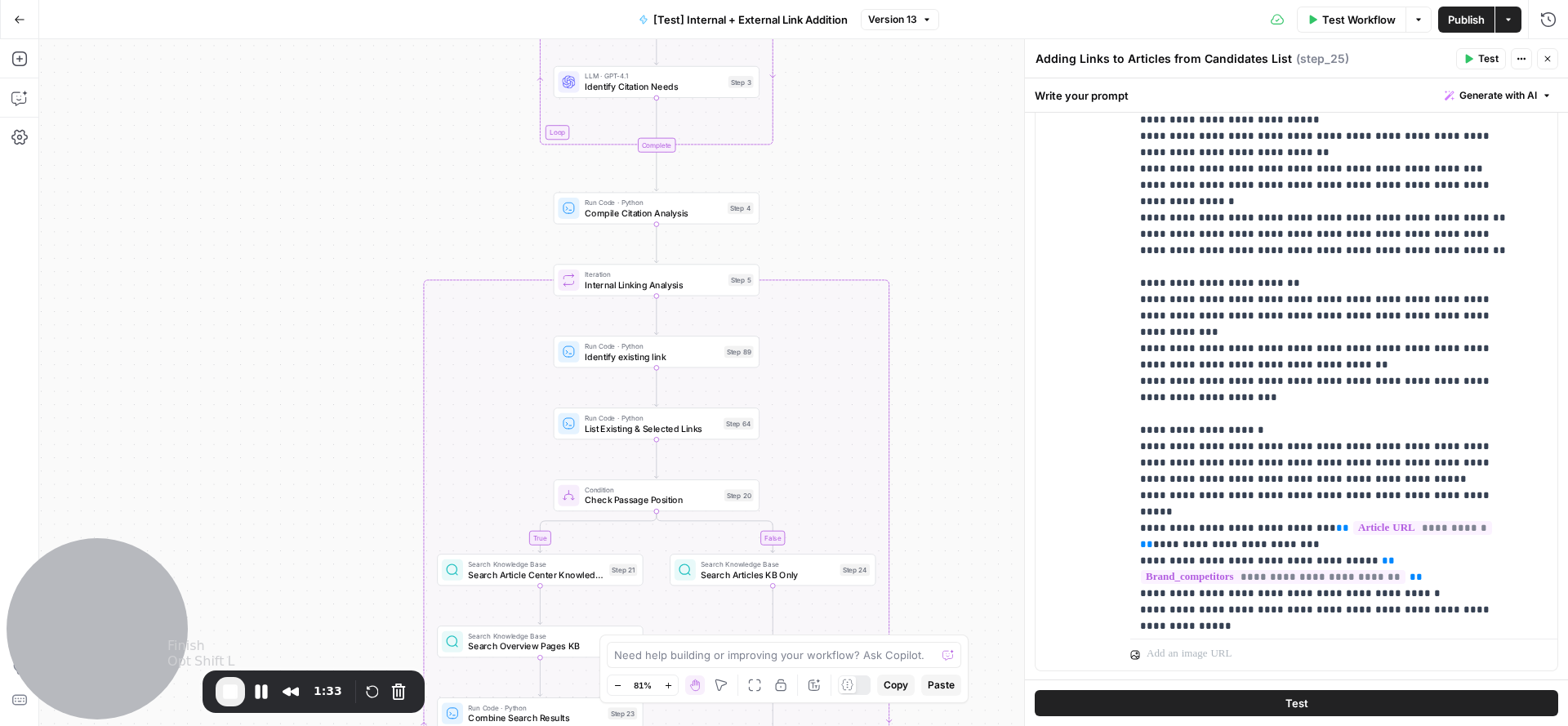
click at [227, 688] on span "End Recording" at bounding box center [230, 692] width 20 height 20
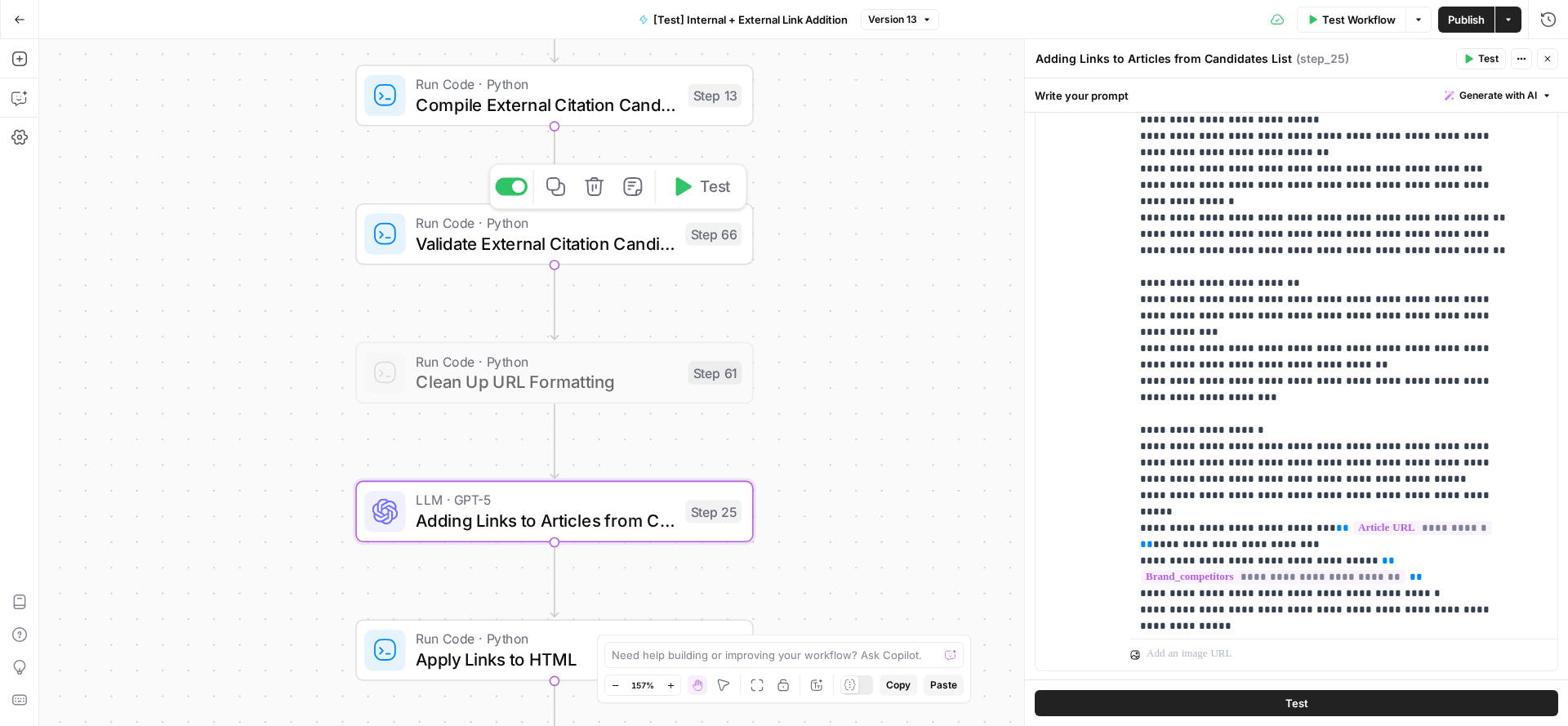
click at [691, 193] on icon "button" at bounding box center [681, 187] width 21 height 21
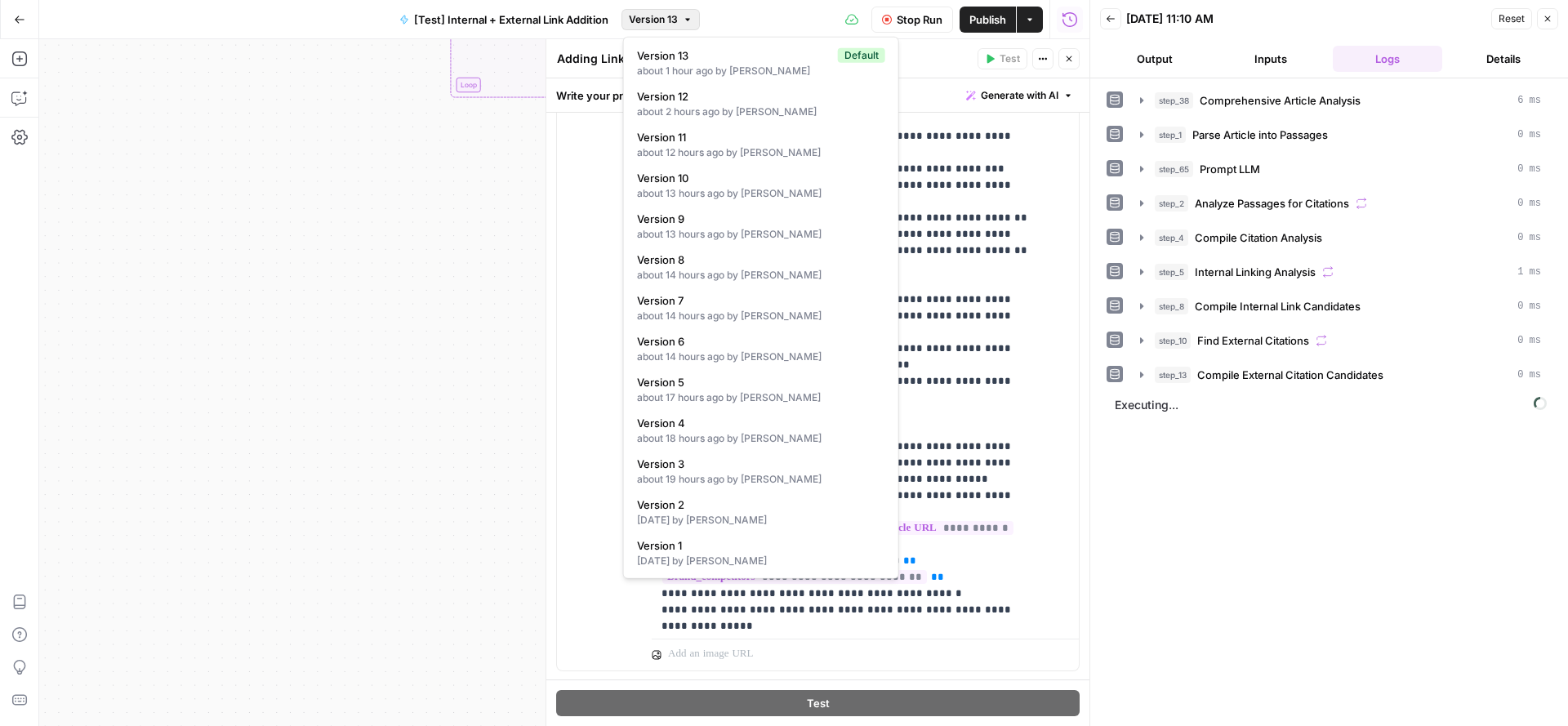
click at [651, 20] on span "Version 13" at bounding box center [654, 19] width 49 height 14
click at [651, 21] on span "Version 13" at bounding box center [654, 19] width 49 height 14
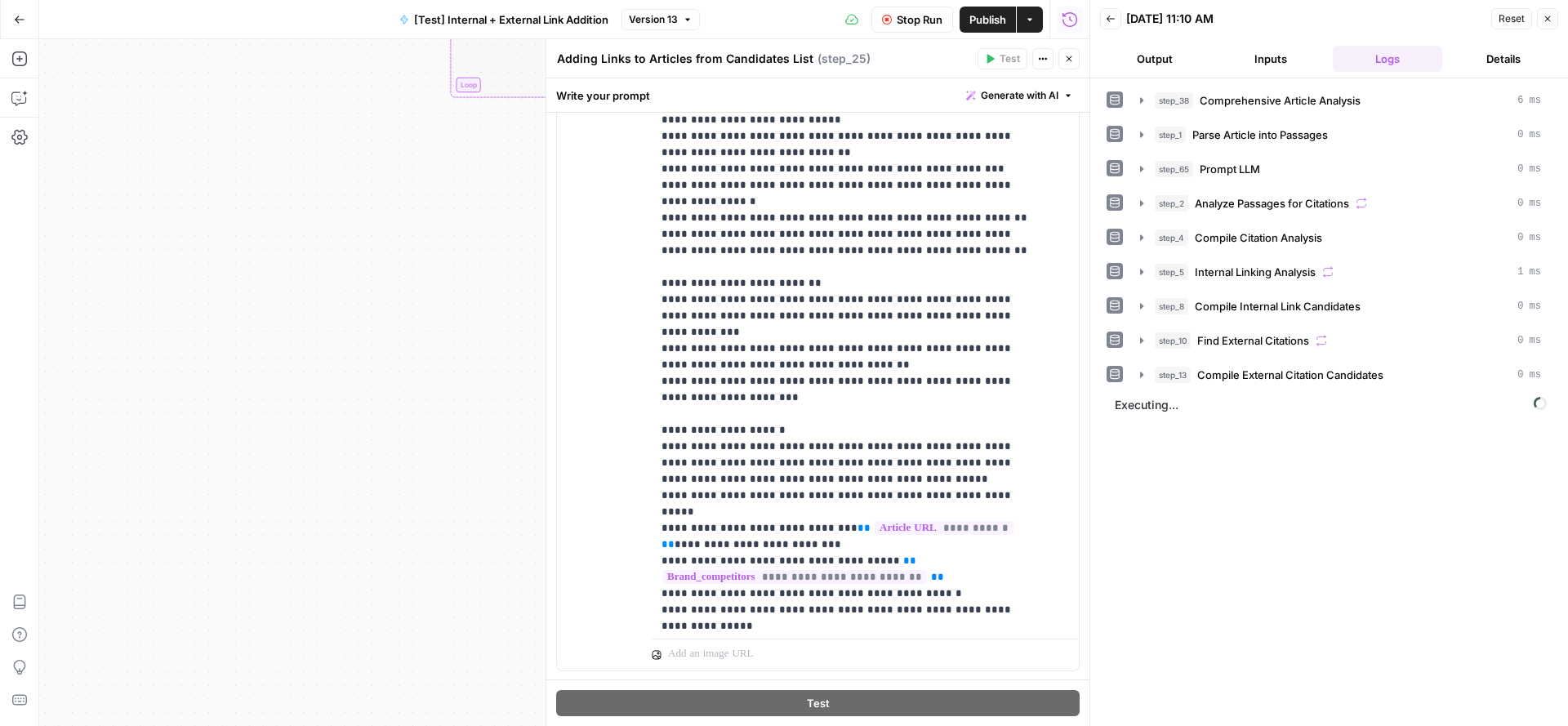
click at [1066, 52] on button "Close" at bounding box center [1069, 59] width 21 height 21
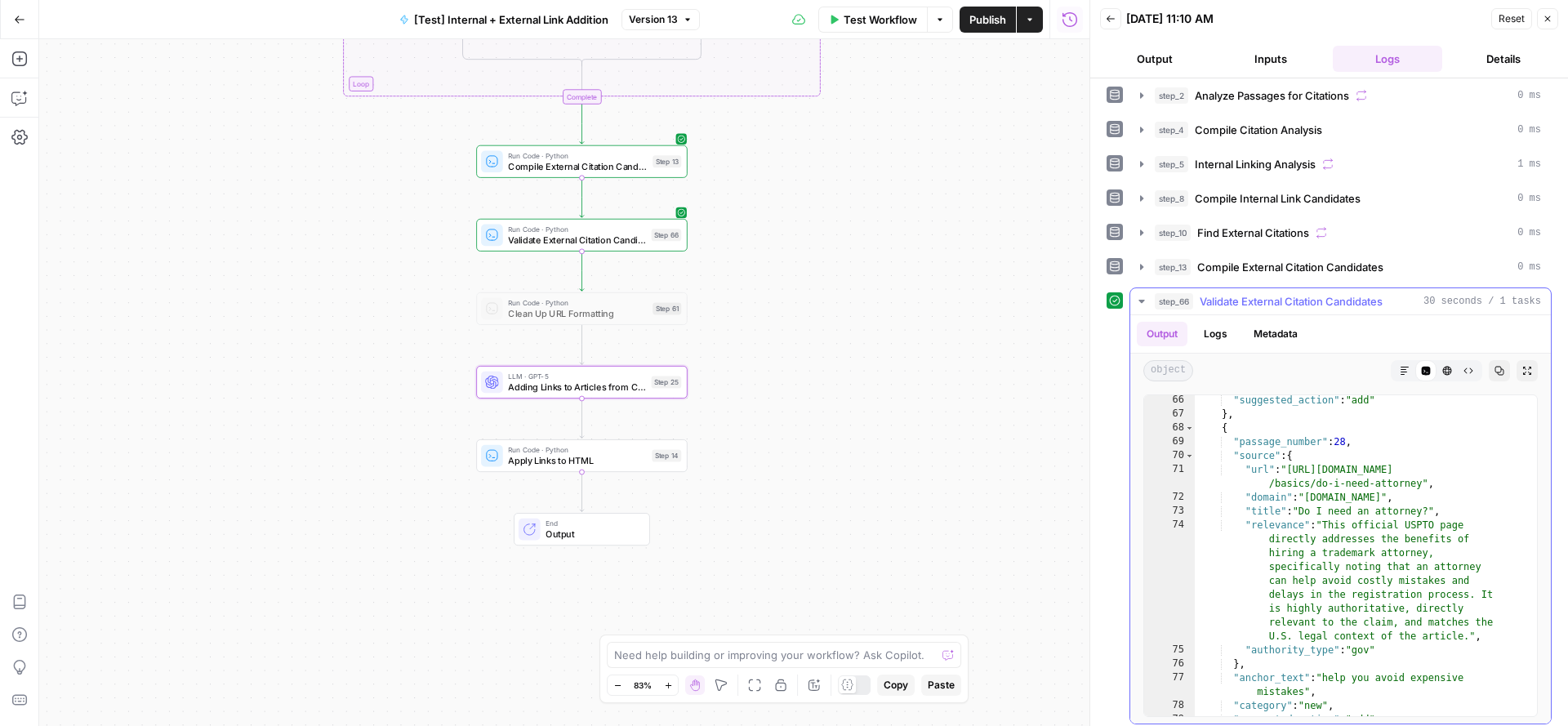
scroll to position [1567, 0]
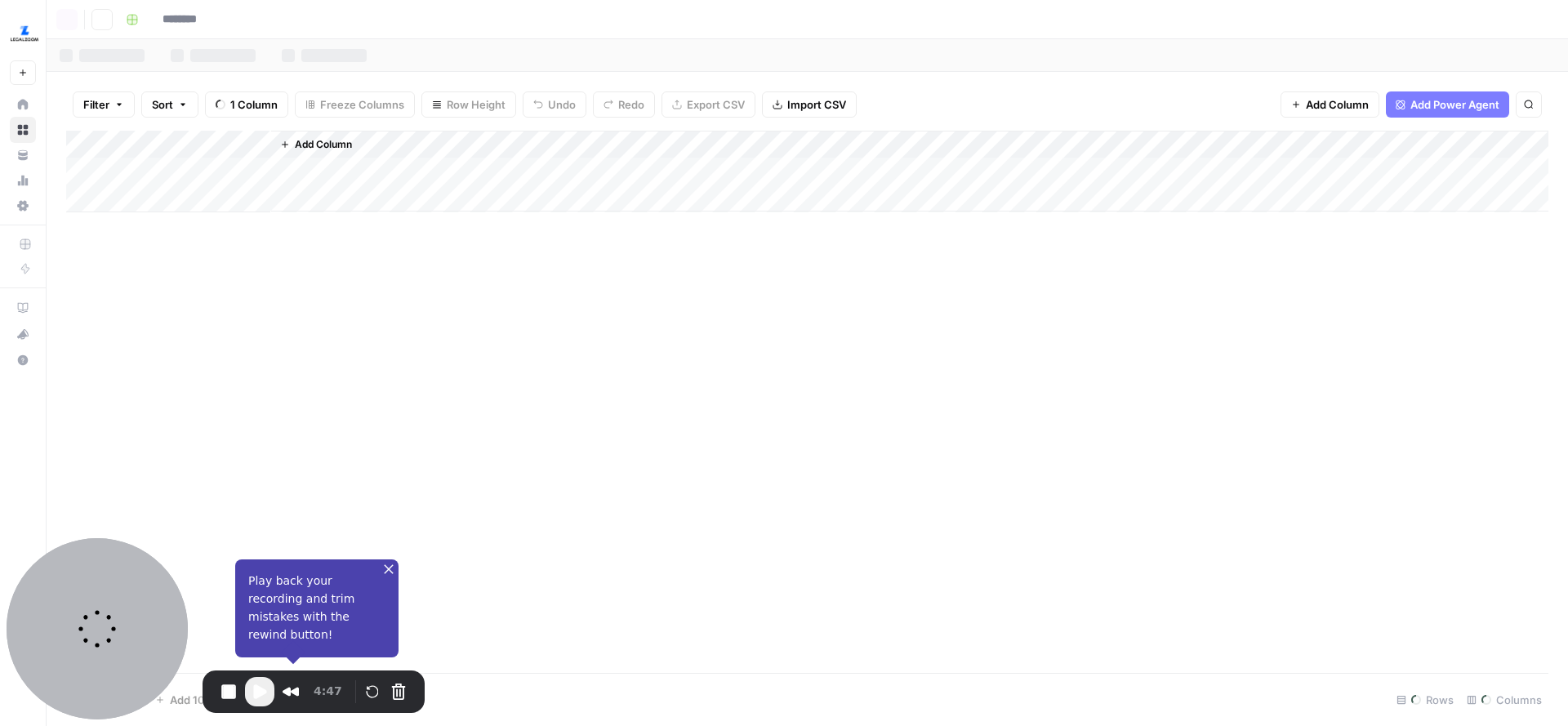
type input "**********"
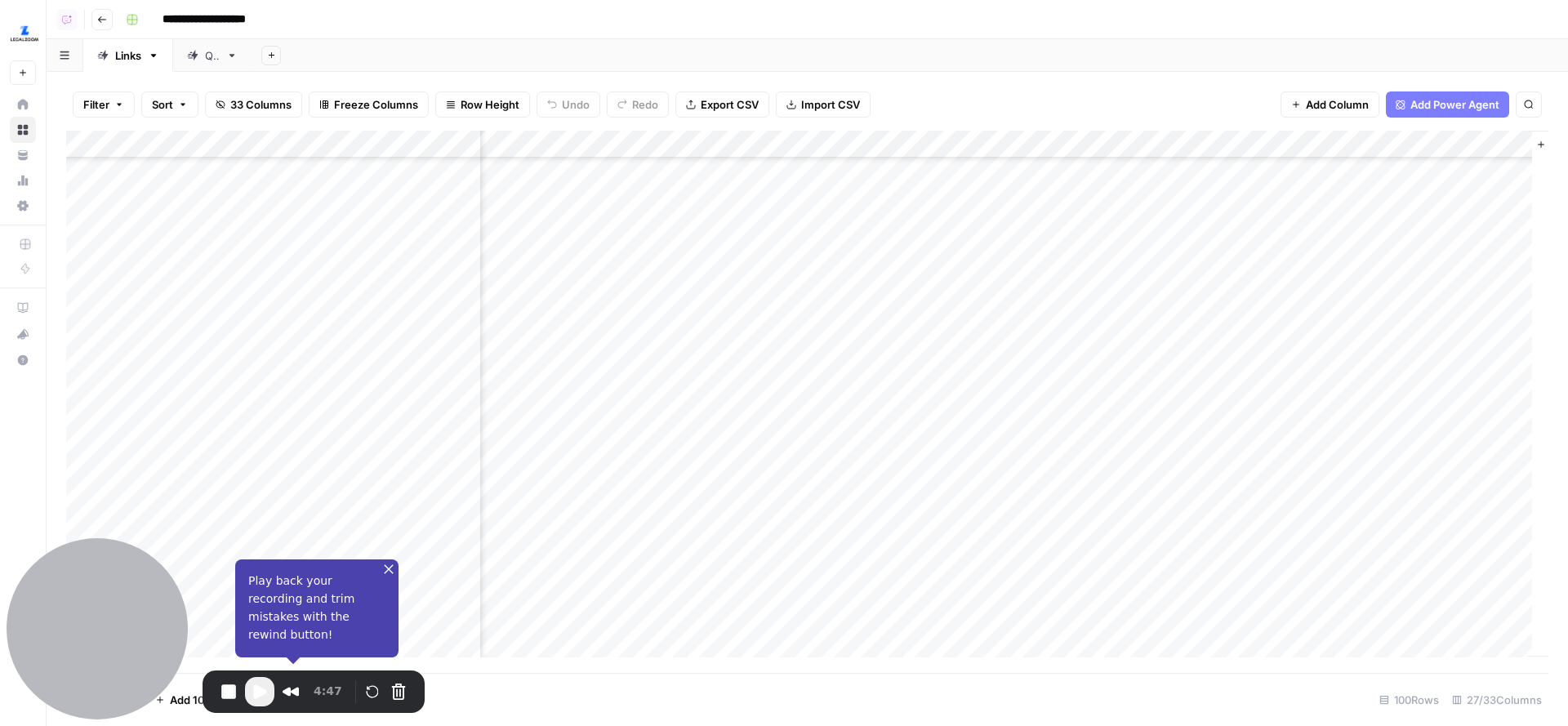
scroll to position [521, 3657]
click at [834, 311] on div "Add Column" at bounding box center [808, 402] width 1483 height 543
click at [818, 274] on div "Add Column" at bounding box center [808, 402] width 1483 height 543
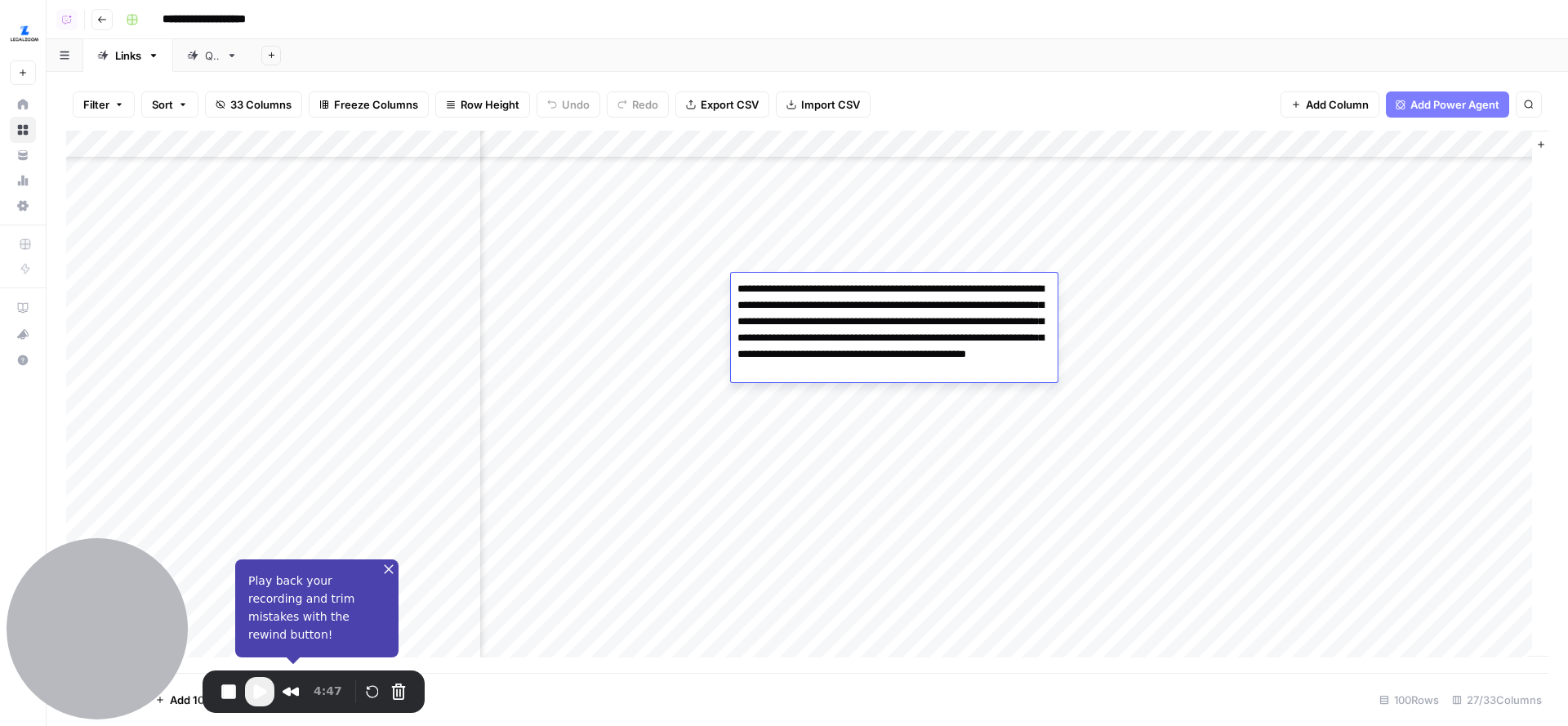
click at [847, 252] on div "Add Column" at bounding box center [808, 402] width 1483 height 543
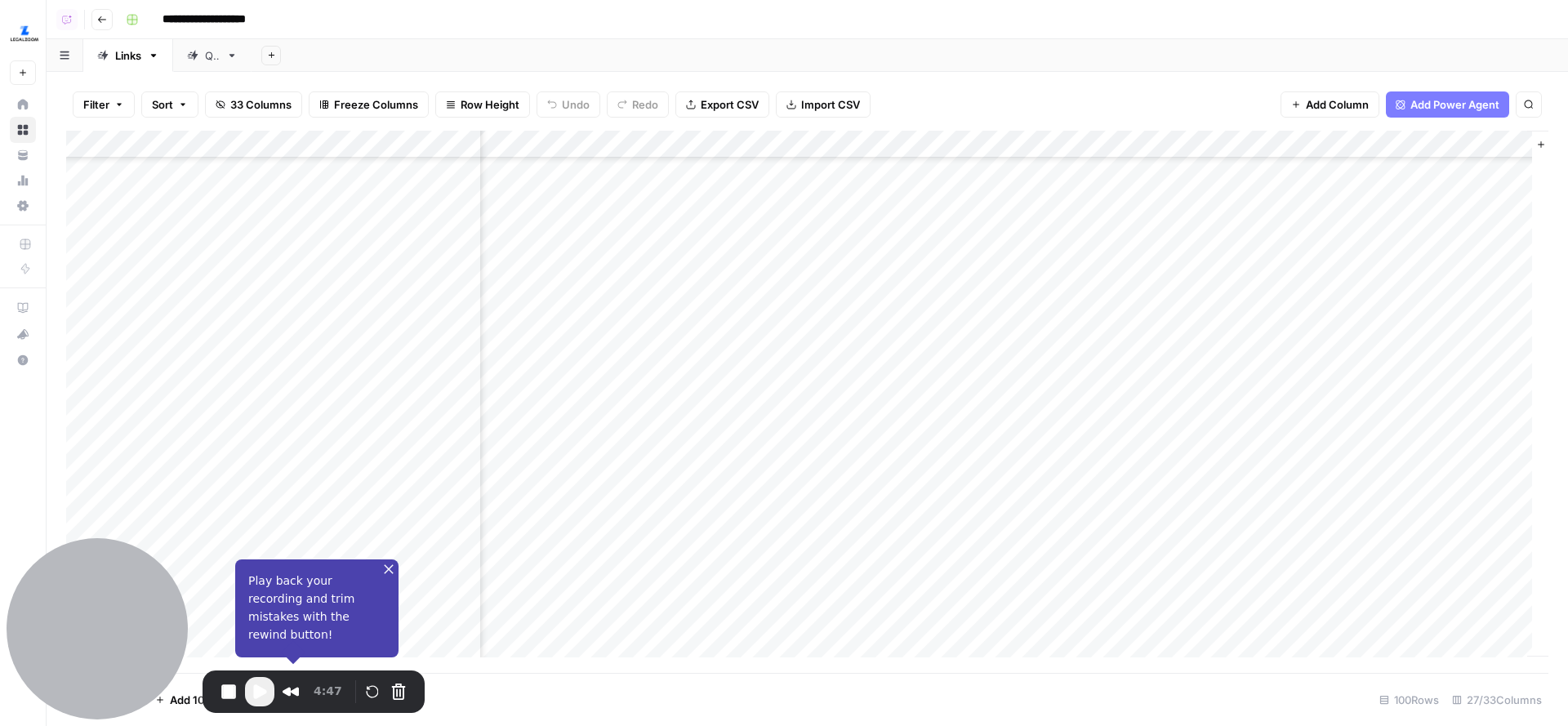
click at [847, 252] on div "Add Column" at bounding box center [808, 402] width 1483 height 543
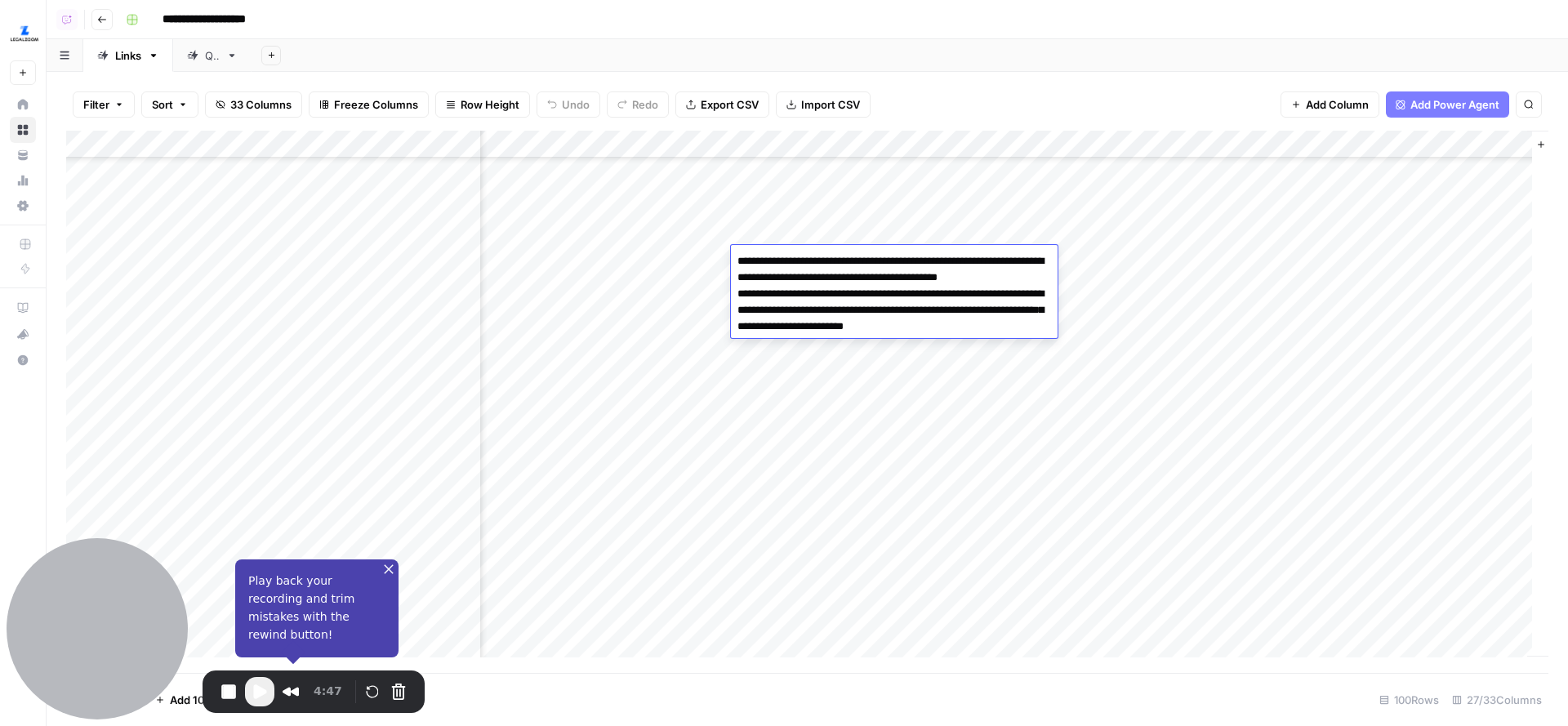
click at [888, 224] on div "Add Column" at bounding box center [808, 402] width 1483 height 543
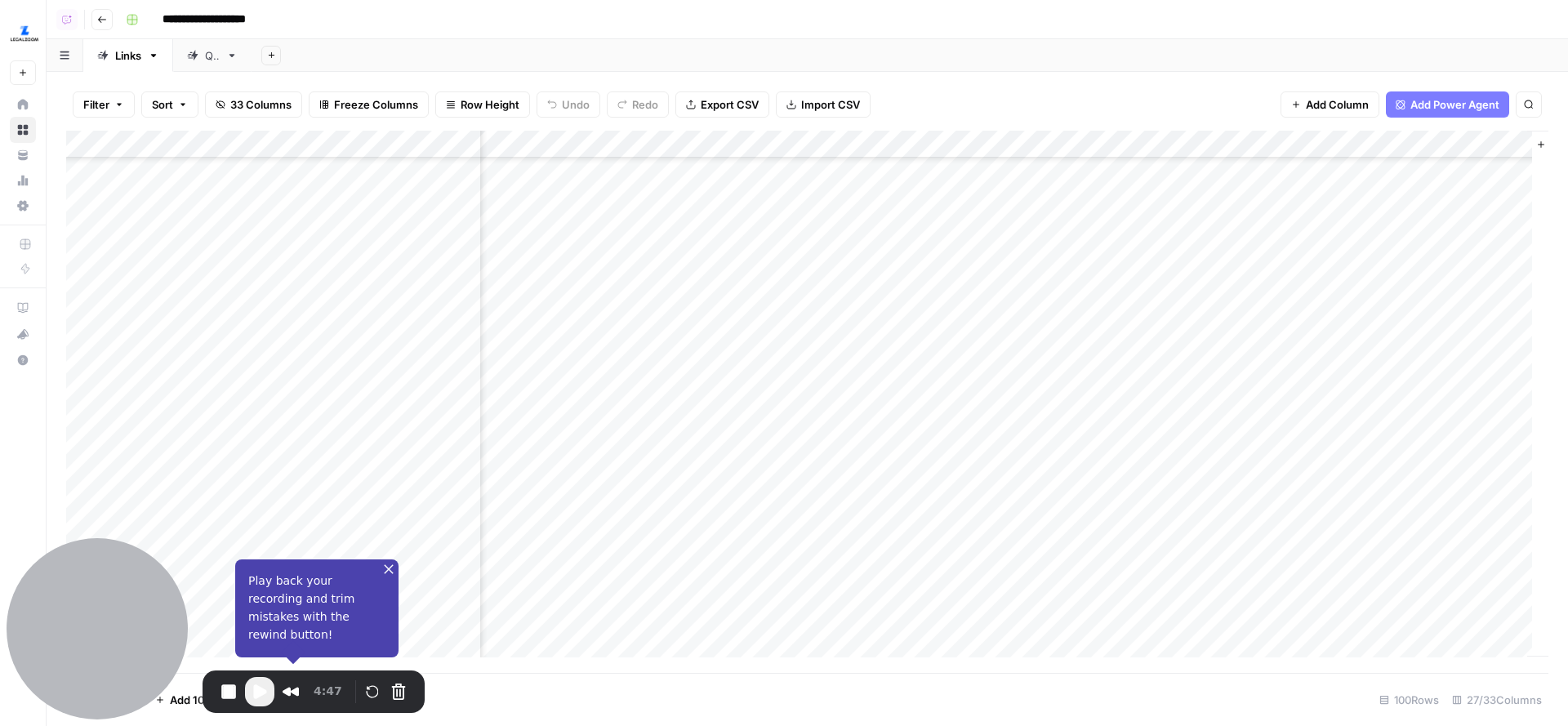
click at [888, 224] on div "Add Column" at bounding box center [808, 402] width 1483 height 543
click at [850, 205] on div "Add Column" at bounding box center [808, 402] width 1483 height 543
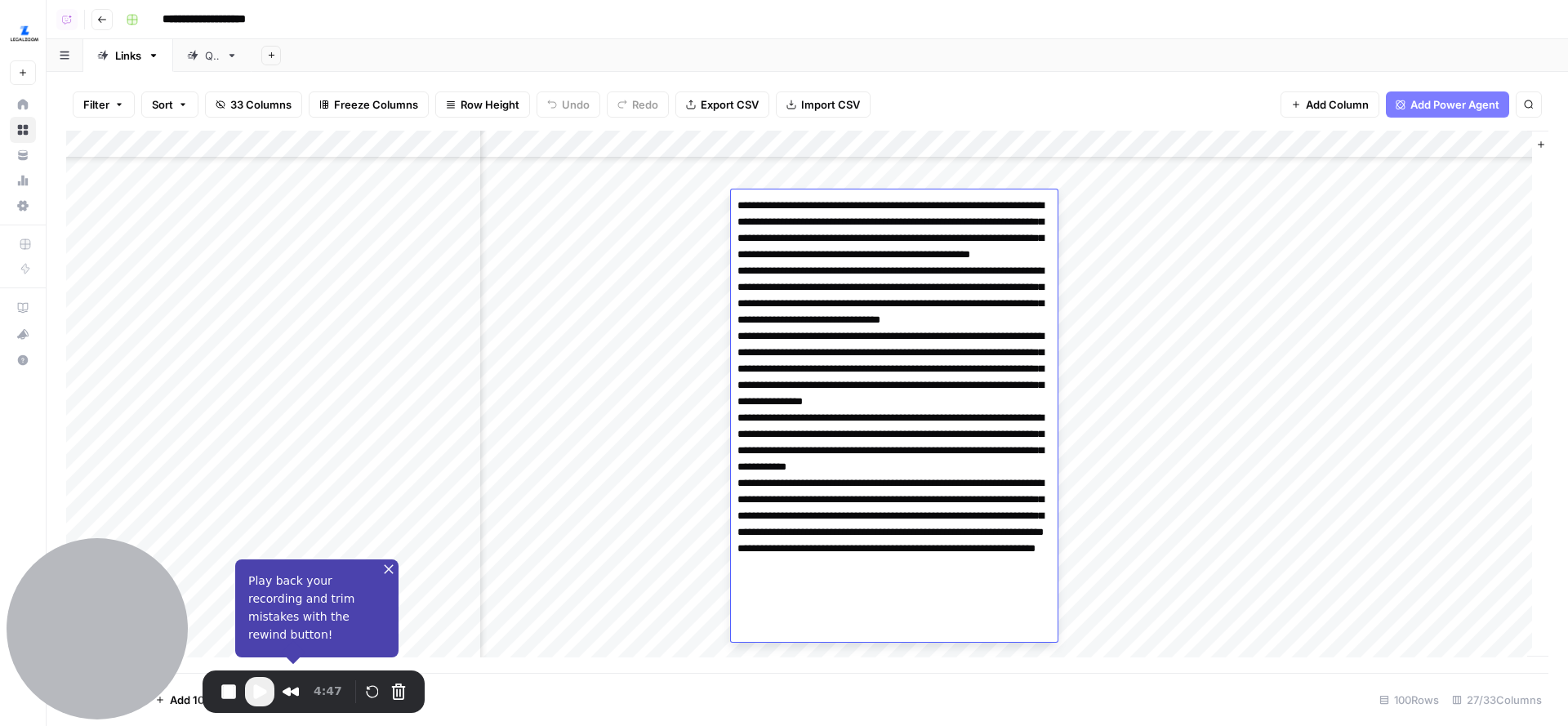
click at [818, 191] on div at bounding box center [894, 416] width 327 height 453
click at [808, 178] on div "Add Column" at bounding box center [808, 402] width 1483 height 543
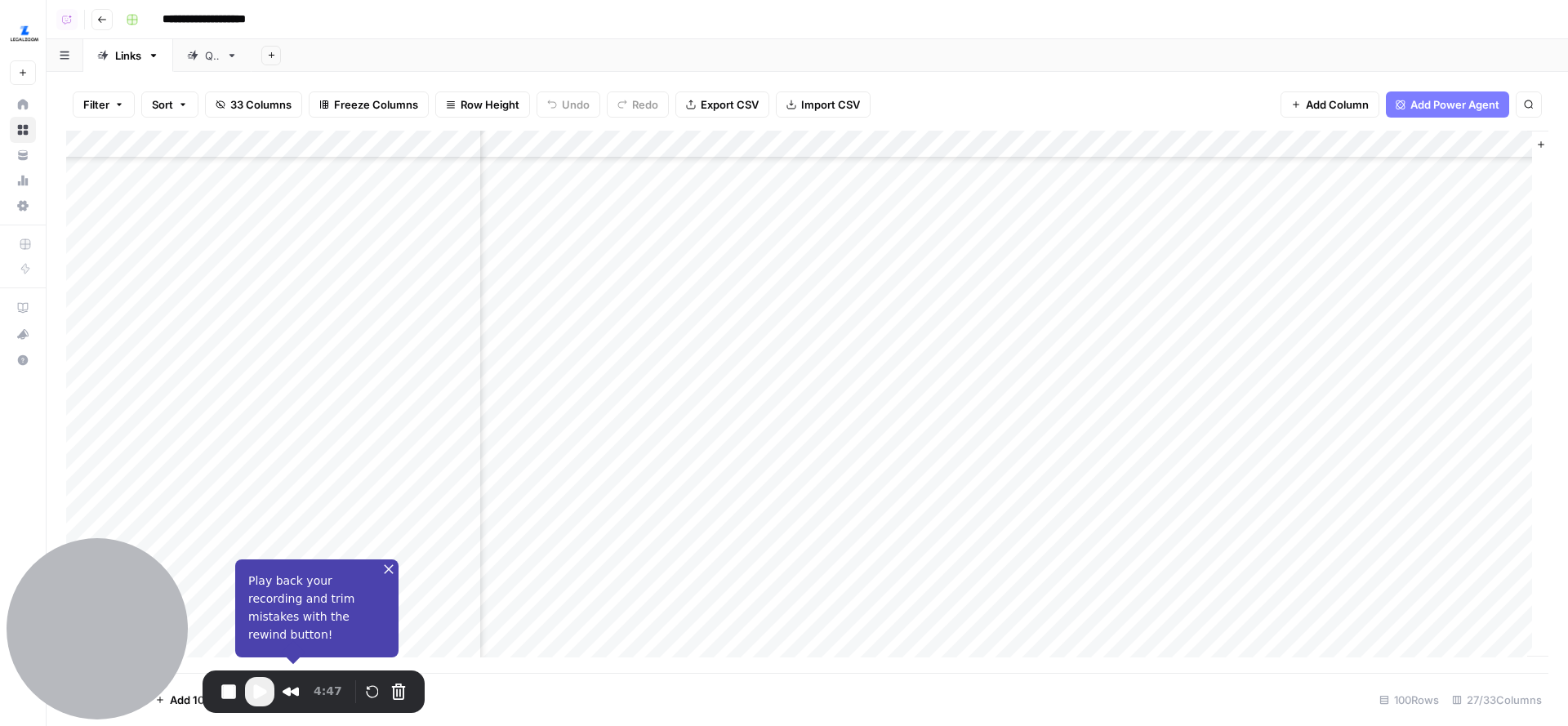
click at [823, 386] on div "Add Column" at bounding box center [808, 402] width 1483 height 543
click at [852, 363] on div "Add Column" at bounding box center [808, 402] width 1483 height 543
click at [820, 333] on div "Add Column" at bounding box center [808, 402] width 1483 height 543
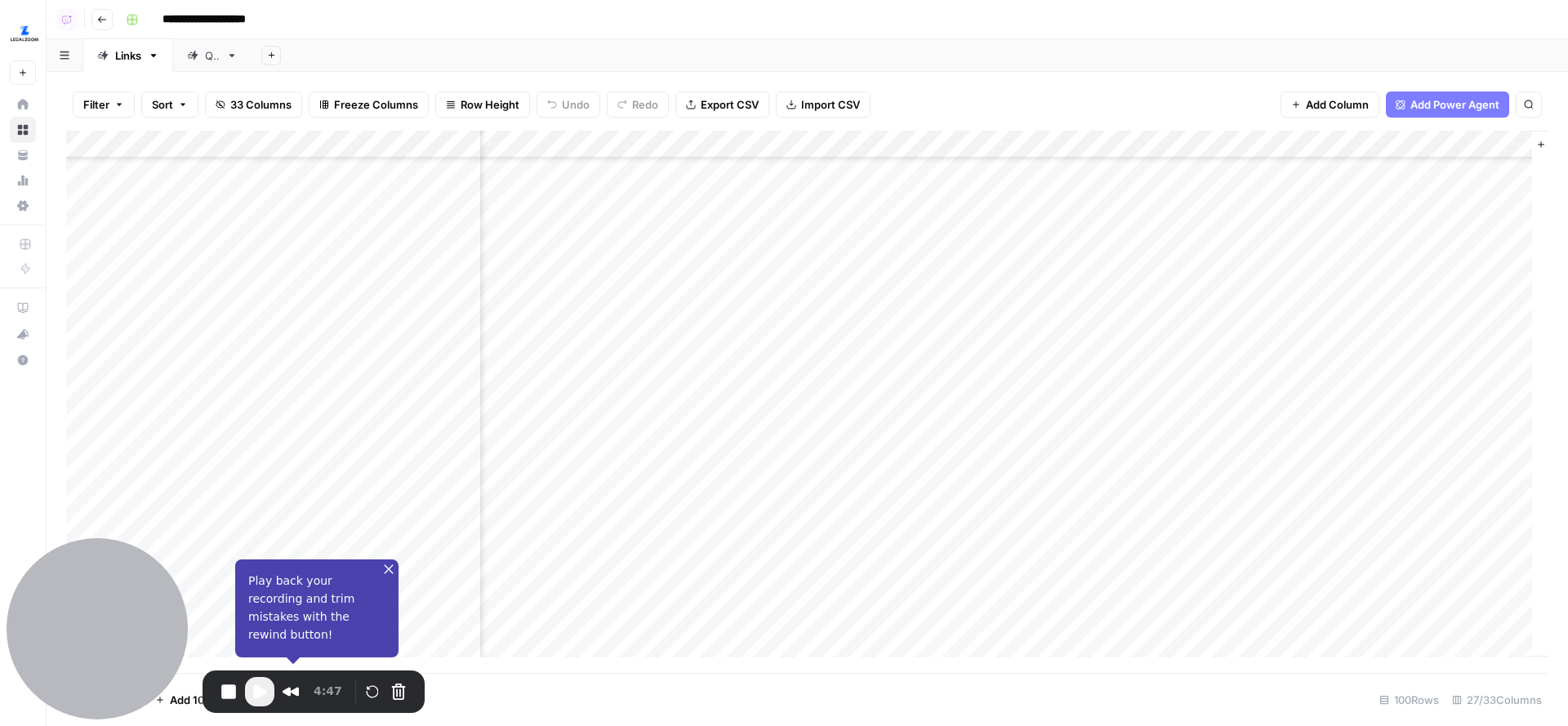
click at [817, 397] on div "Add Column" at bounding box center [808, 402] width 1483 height 543
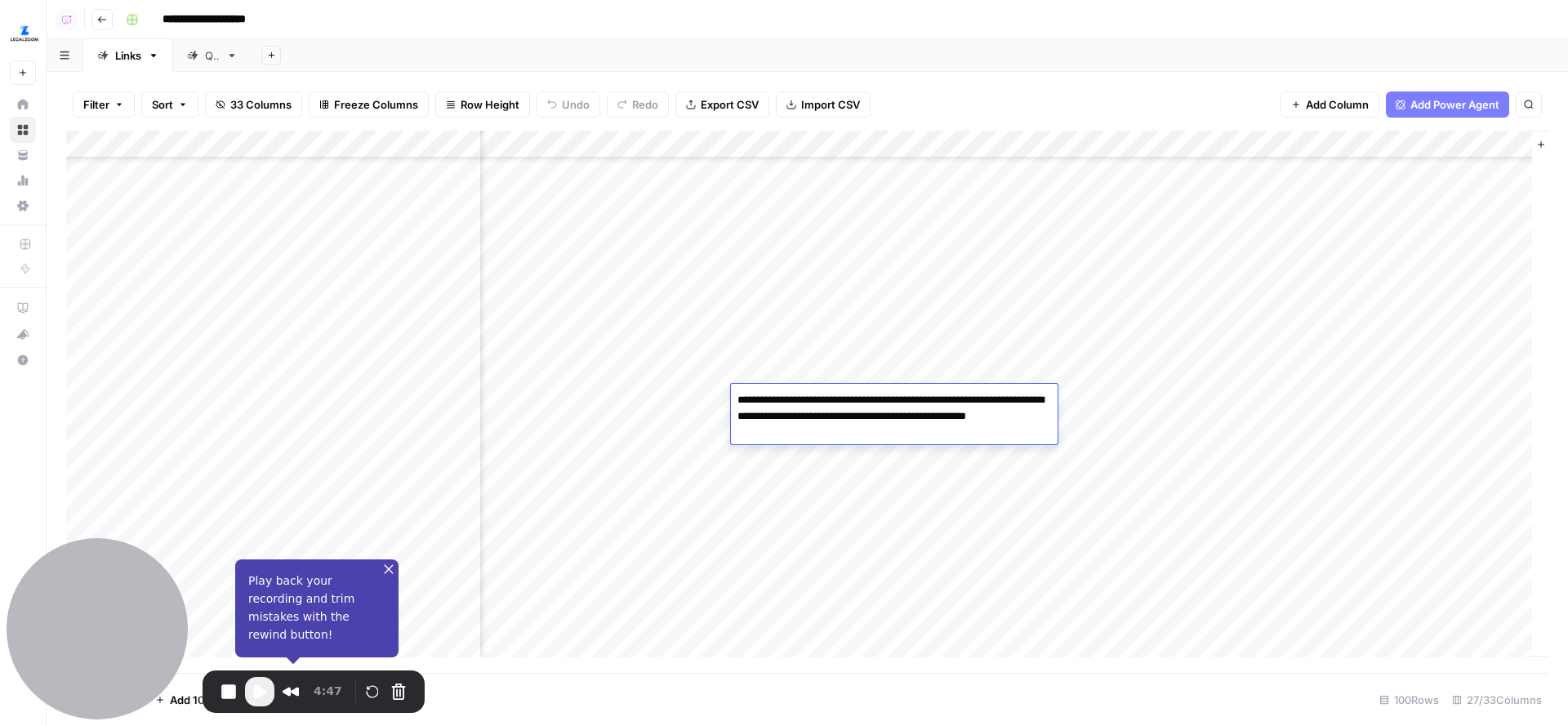
click at [827, 364] on div "Add Column" at bounding box center [808, 402] width 1483 height 543
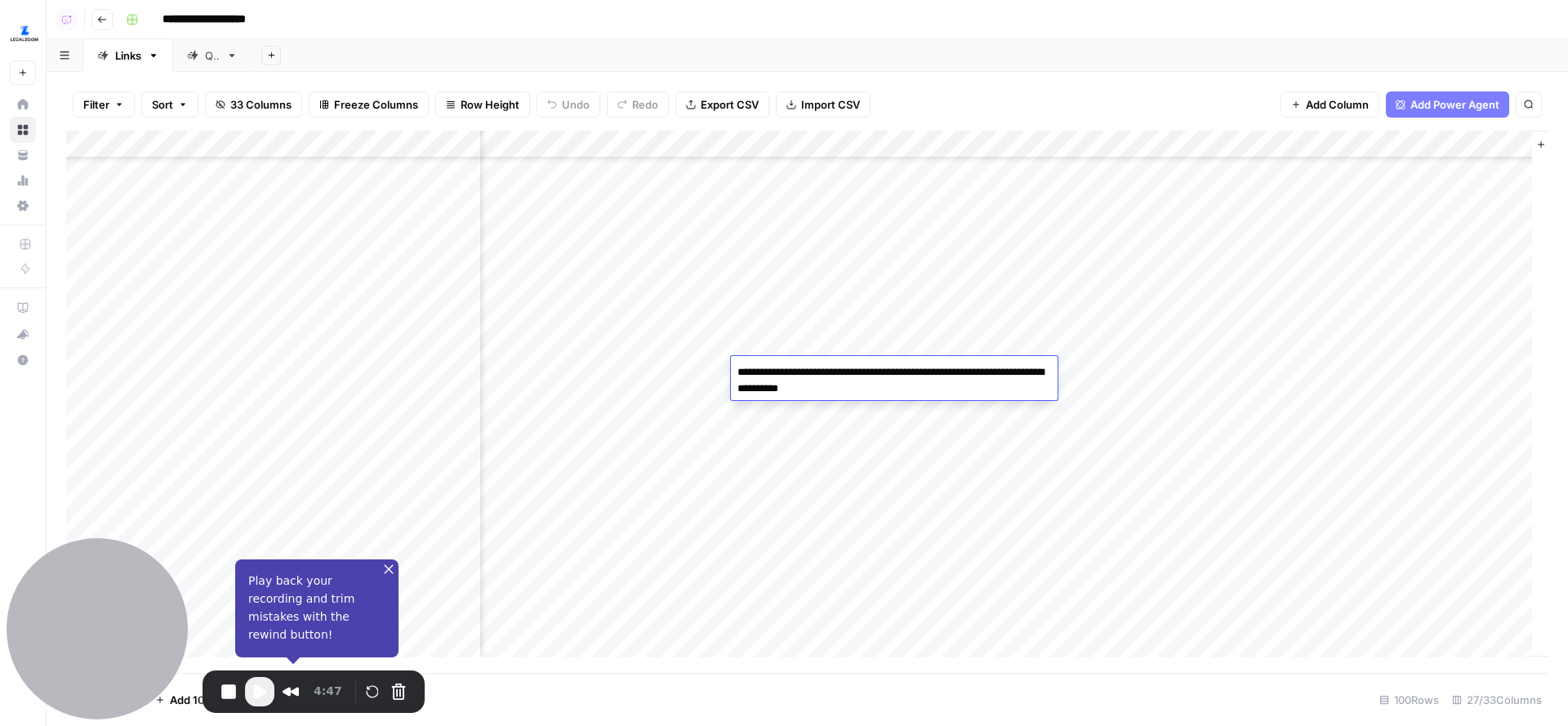
click at [859, 343] on div "Add Column" at bounding box center [808, 402] width 1483 height 543
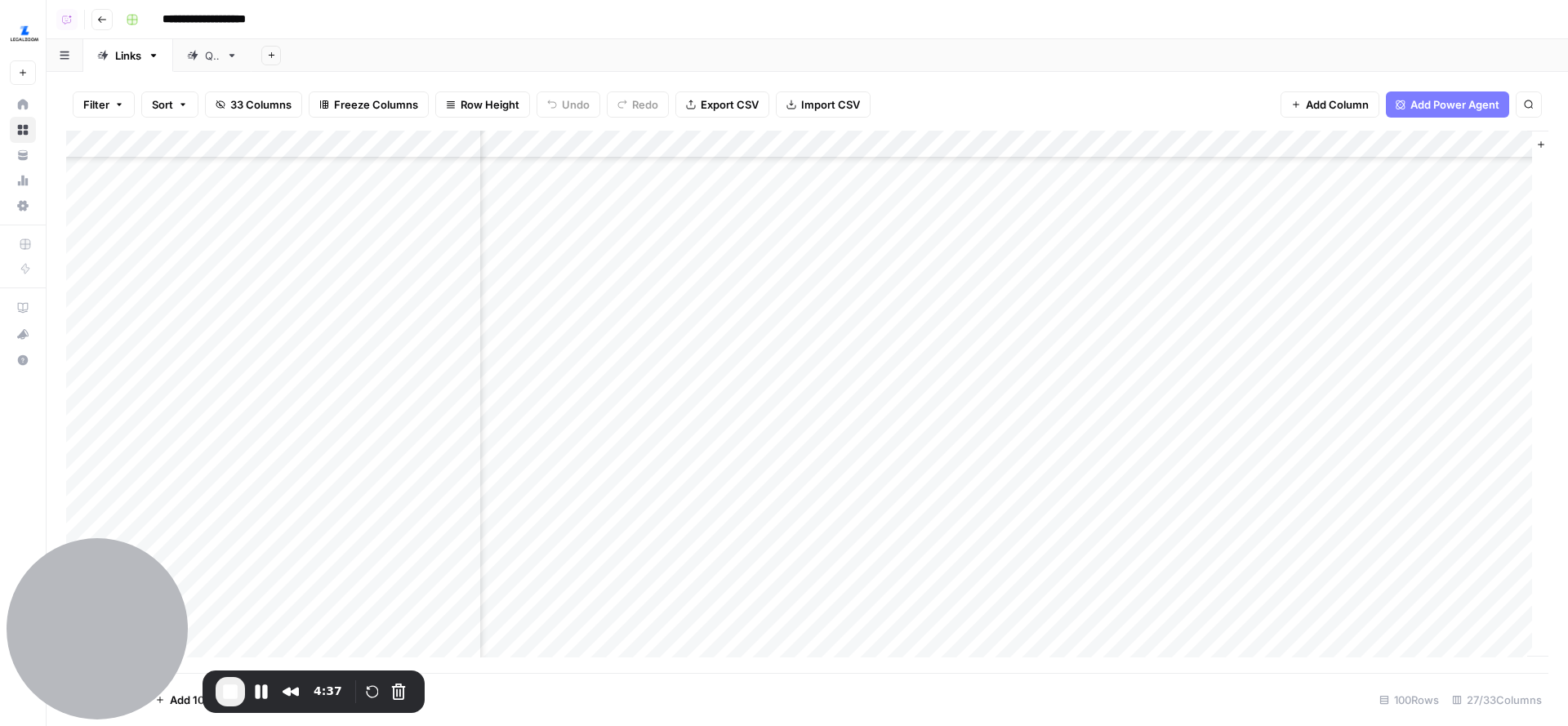
click at [835, 289] on div "Add Column" at bounding box center [808, 402] width 1483 height 543
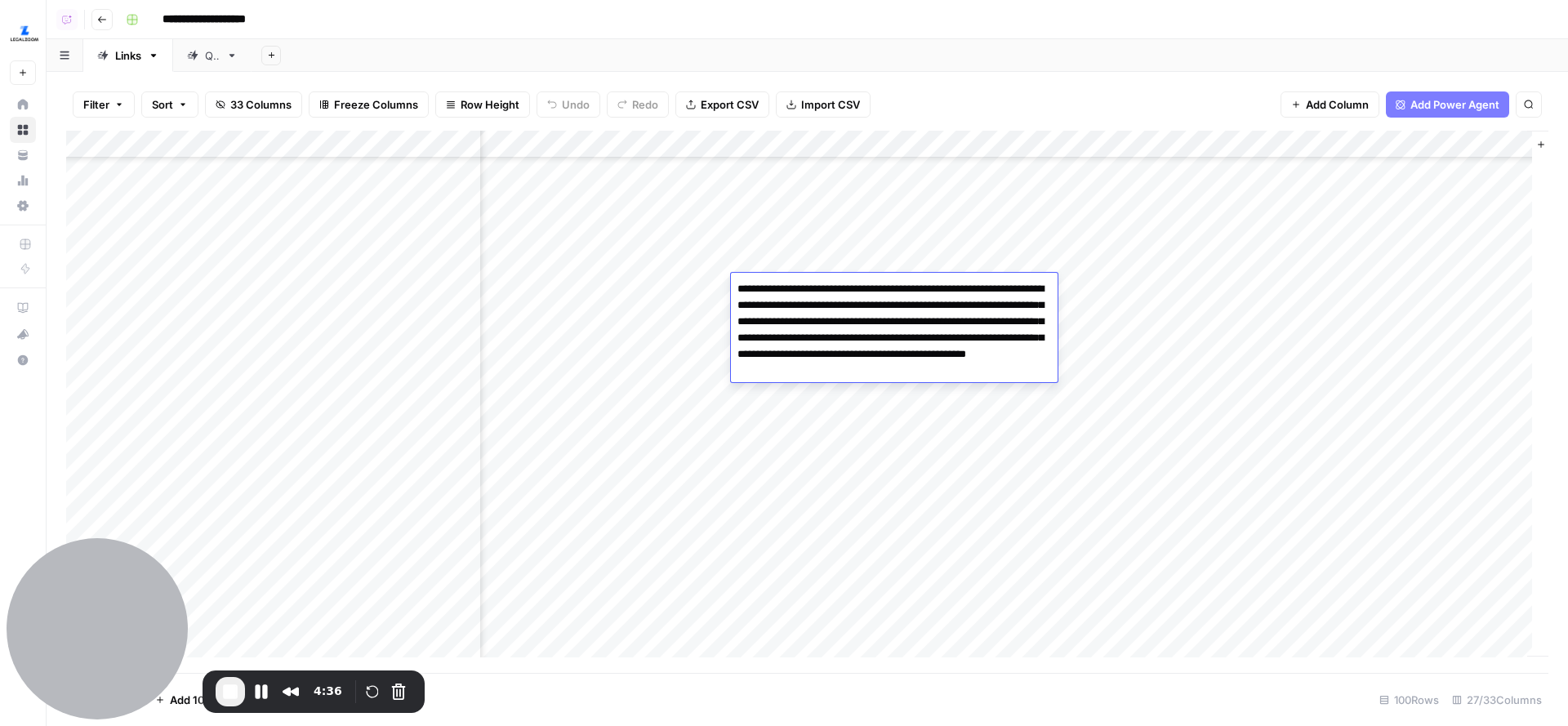
click at [819, 260] on div "Add Column" at bounding box center [808, 402] width 1483 height 543
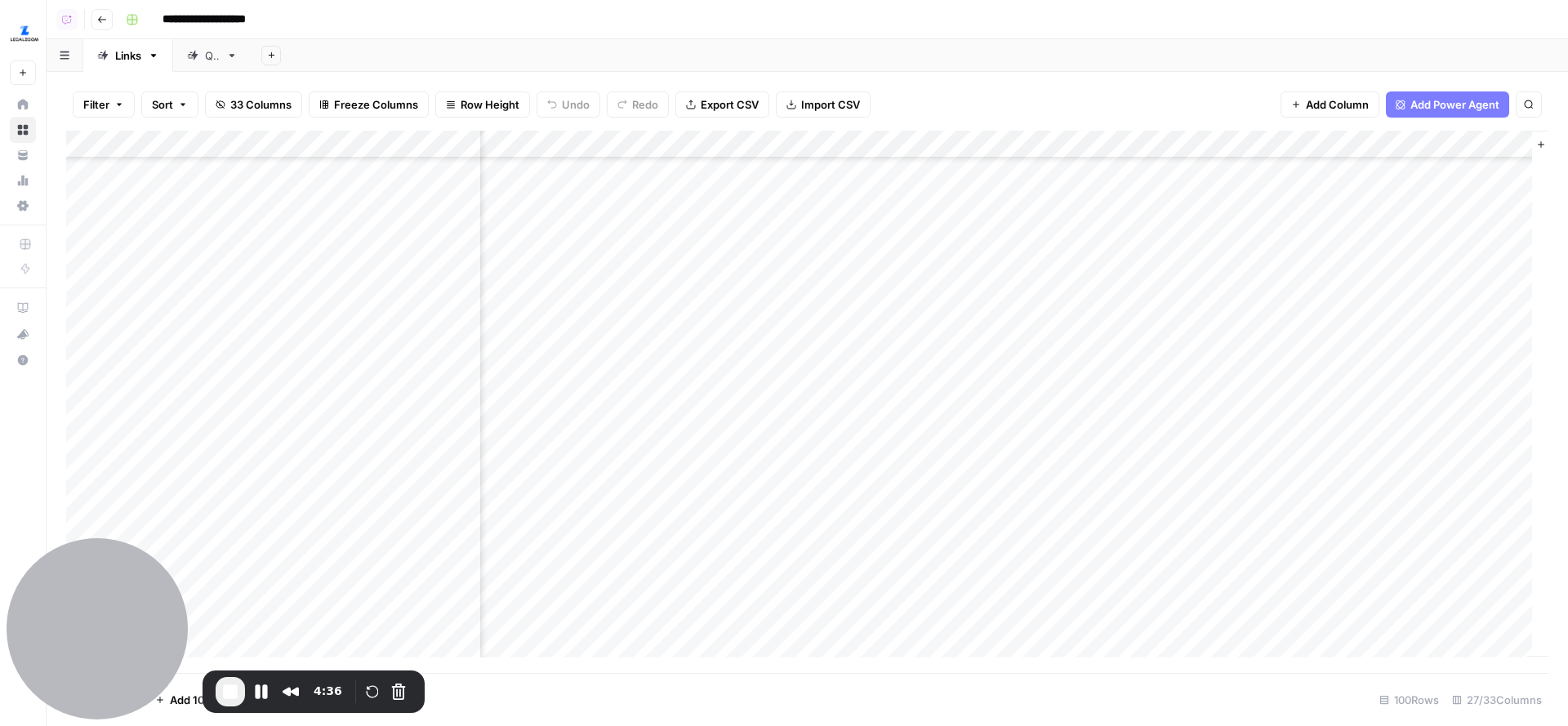
click at [819, 260] on div "Add Column" at bounding box center [808, 402] width 1483 height 543
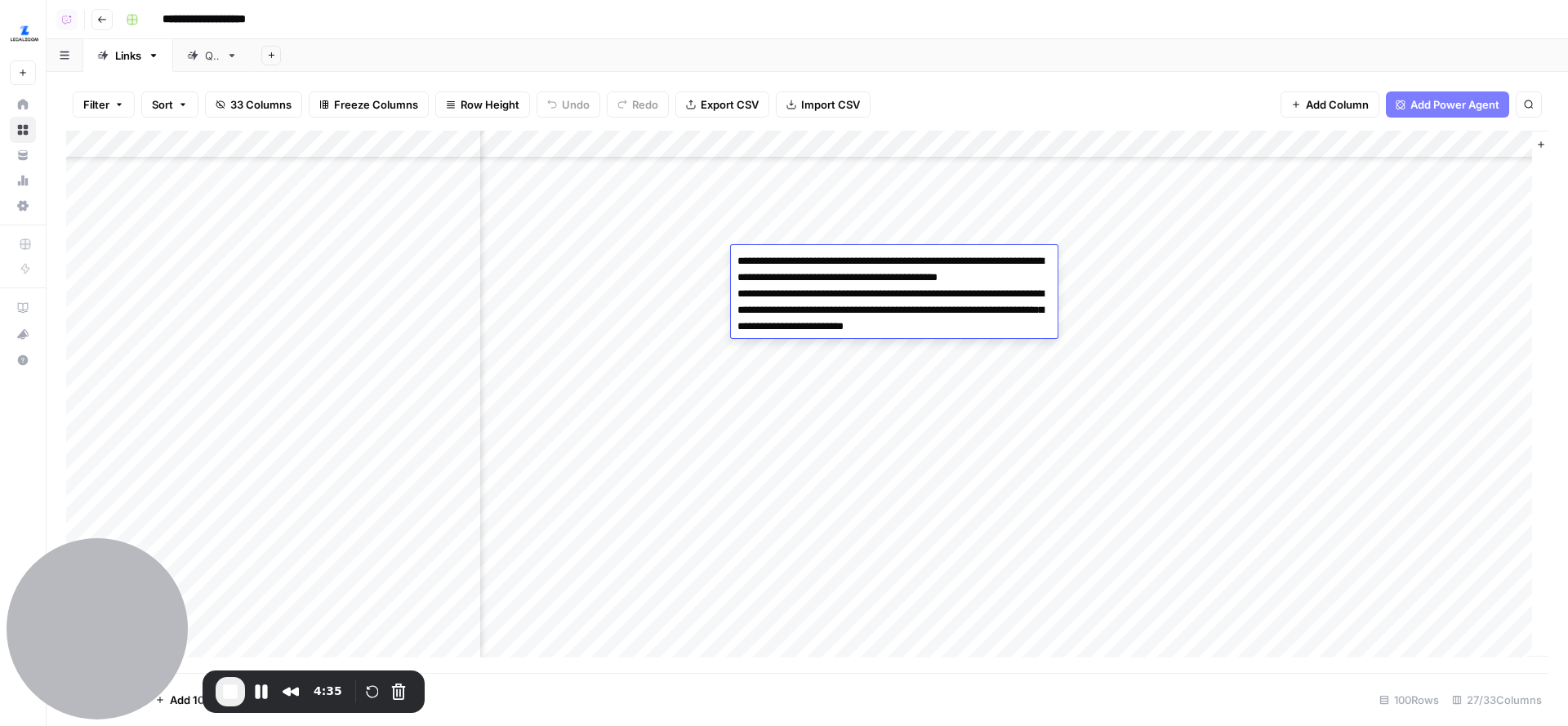
click at [815, 227] on div "Add Column" at bounding box center [808, 402] width 1483 height 543
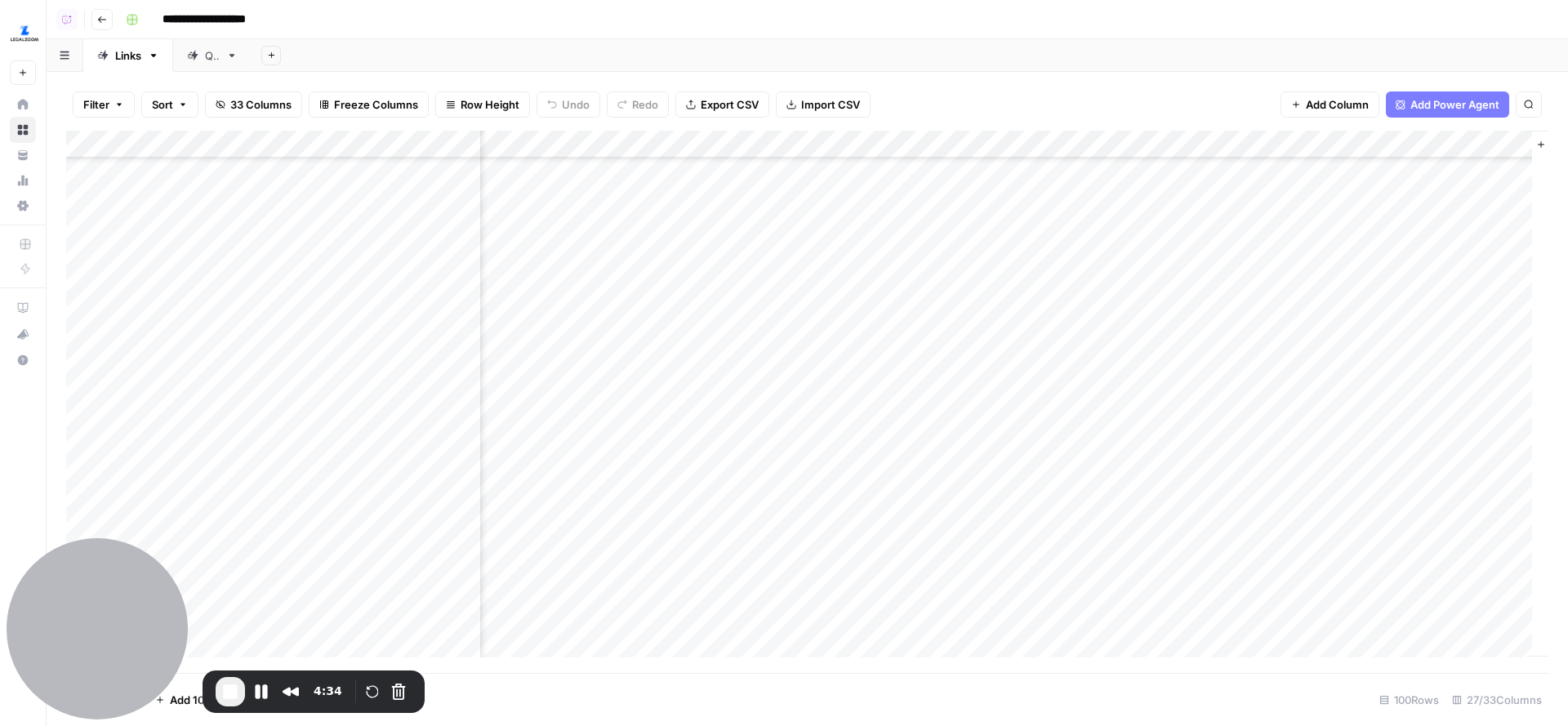
click at [810, 293] on div "Add Column" at bounding box center [808, 402] width 1483 height 543
click at [868, 257] on div "Add Column" at bounding box center [808, 402] width 1483 height 543
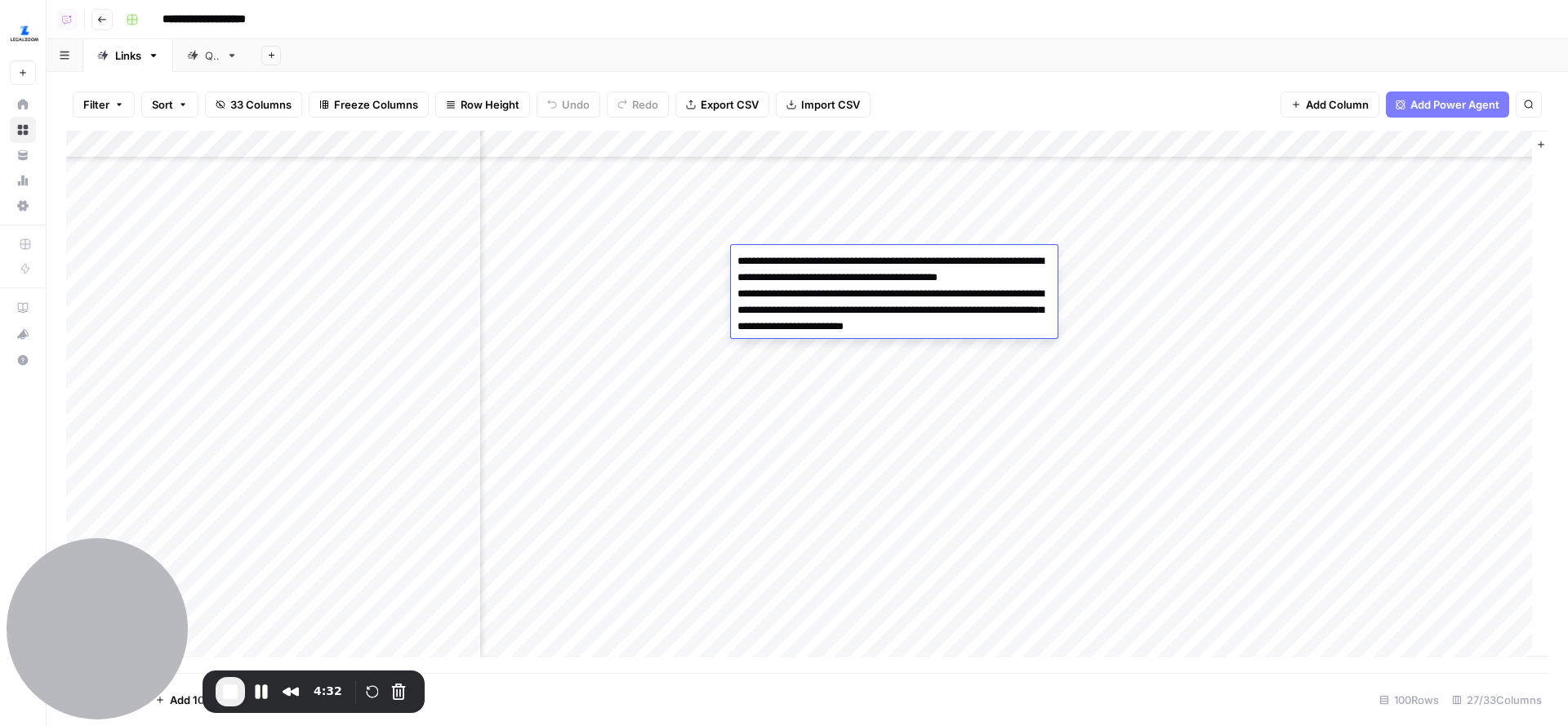
click at [832, 222] on div "Add Column" at bounding box center [808, 402] width 1483 height 543
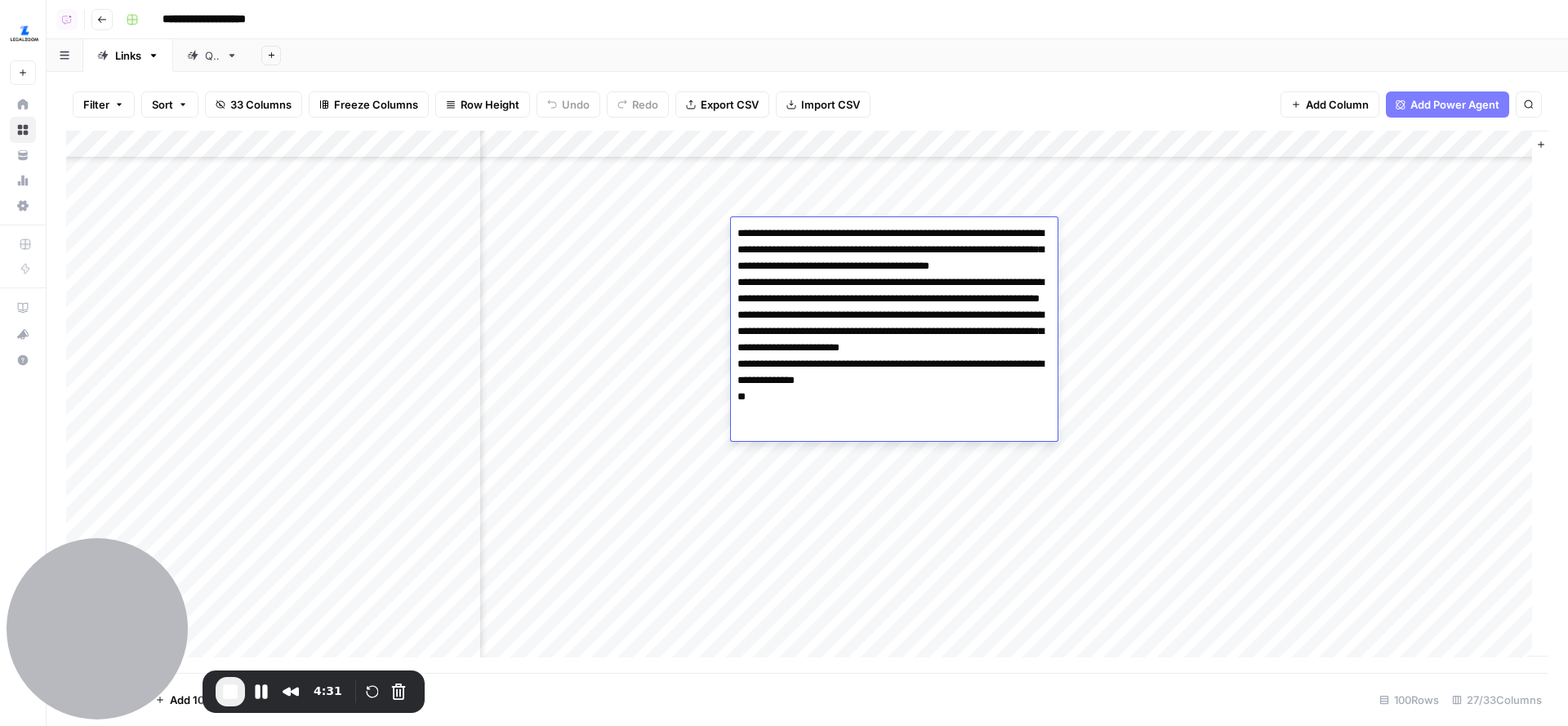
click at [823, 214] on div "Add Column" at bounding box center [808, 402] width 1483 height 543
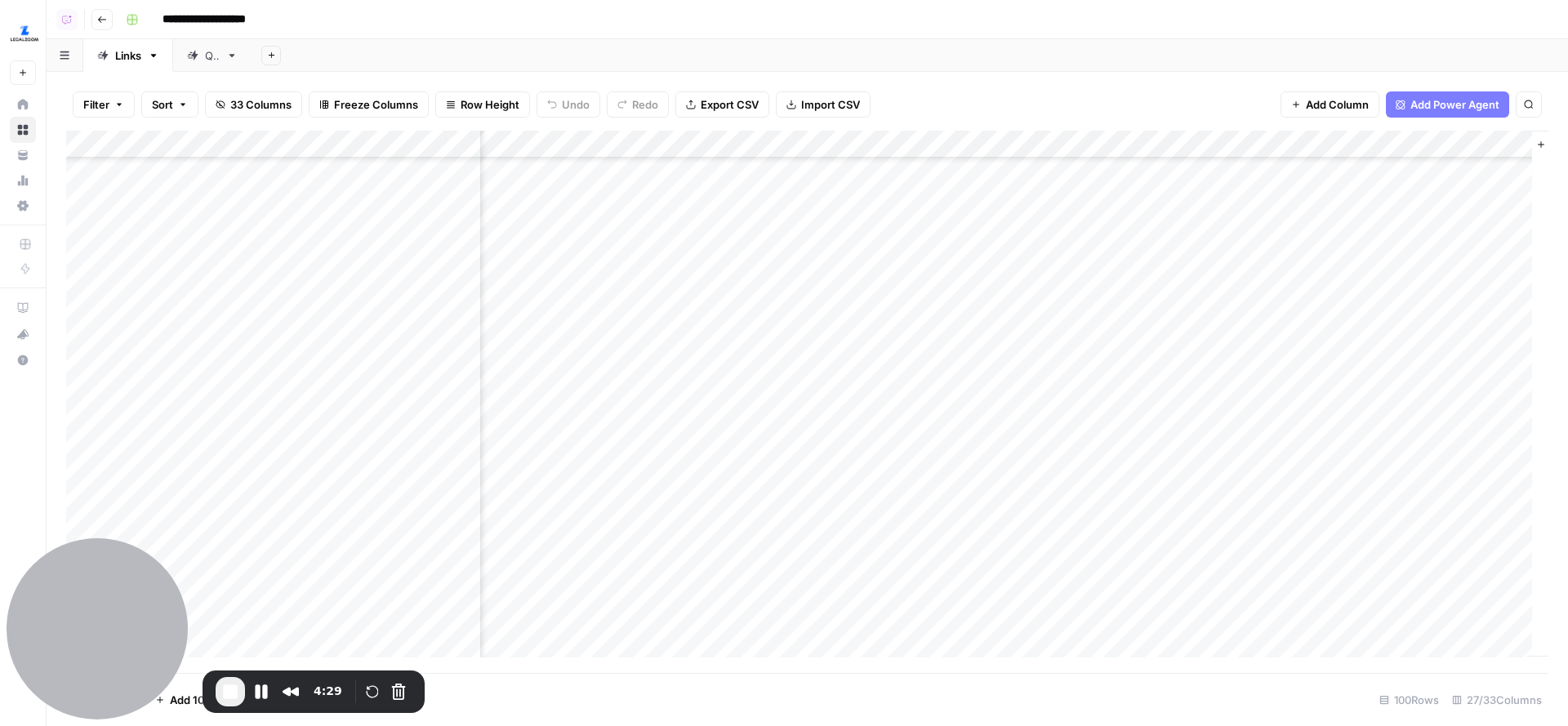
click at [831, 284] on div "Add Column" at bounding box center [808, 402] width 1483 height 543
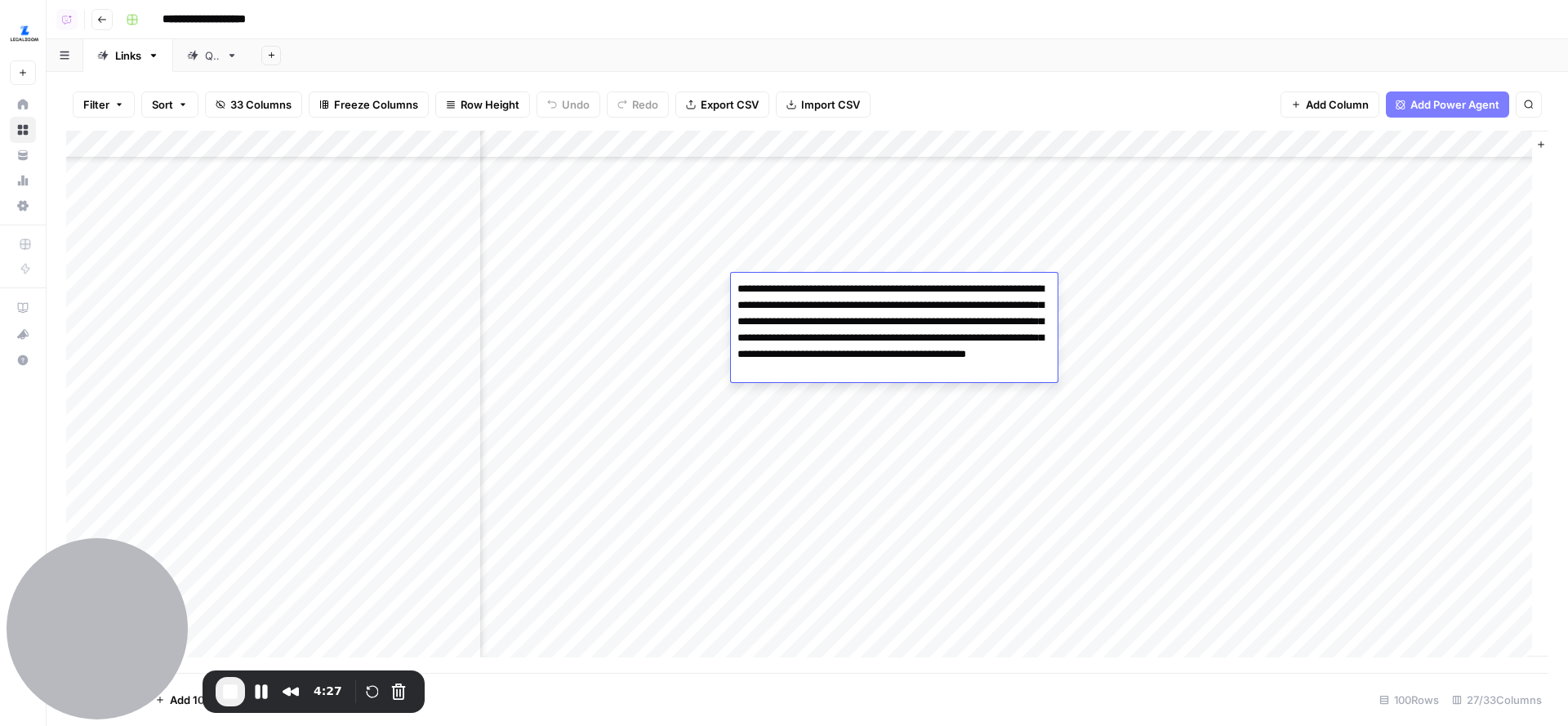
click at [866, 341] on textarea "**********" at bounding box center [894, 330] width 327 height 104
drag, startPoint x: 779, startPoint y: 335, endPoint x: 804, endPoint y: 347, distance: 27.7
click at [804, 348] on textarea "**********" at bounding box center [894, 330] width 327 height 104
click at [870, 353] on textarea "**********" at bounding box center [894, 330] width 327 height 104
drag, startPoint x: 817, startPoint y: 355, endPoint x: 979, endPoint y: 357, distance: 162.0
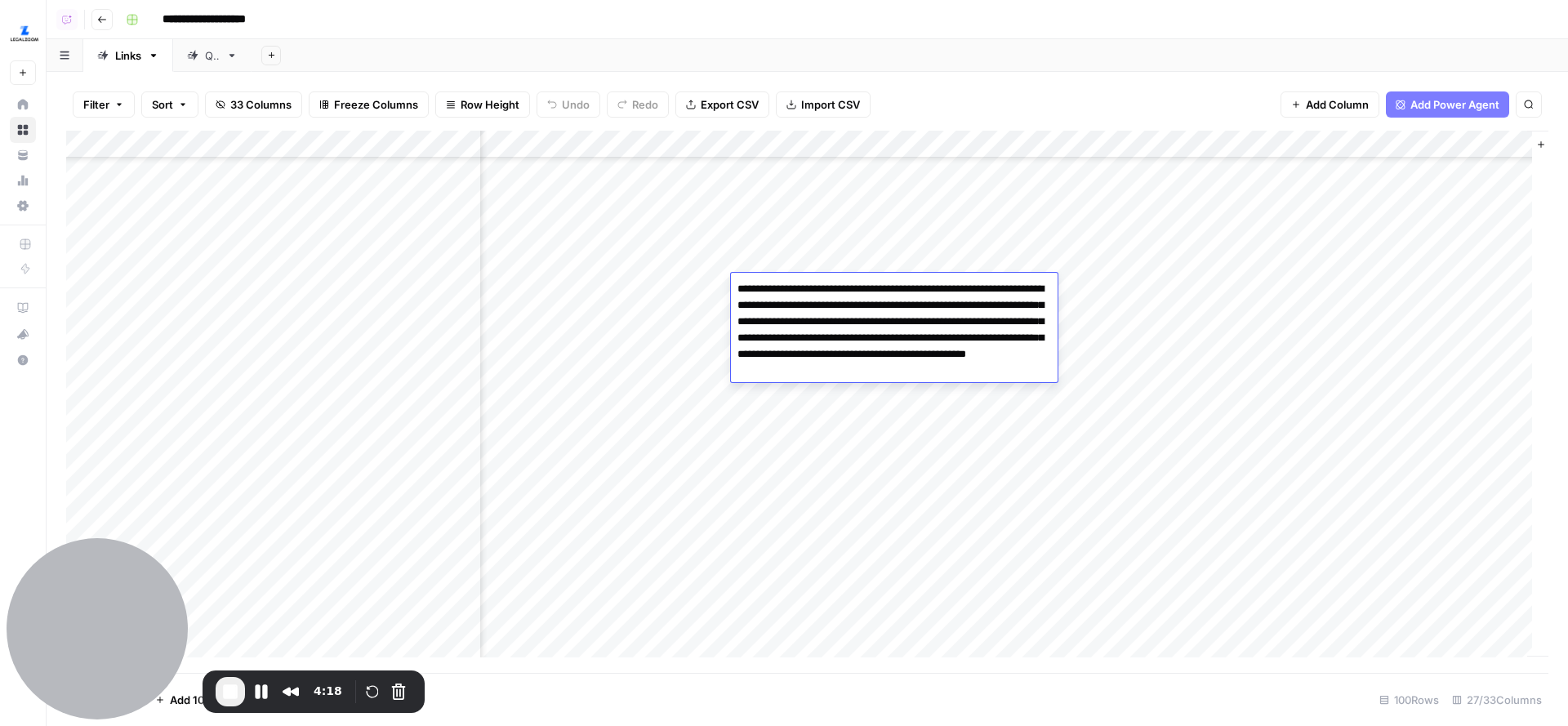
click at [979, 357] on textarea "**********" at bounding box center [894, 330] width 327 height 104
drag, startPoint x: 826, startPoint y: 372, endPoint x: 886, endPoint y: 372, distance: 60.0
click at [886, 372] on textarea "**********" at bounding box center [894, 330] width 327 height 104
click at [881, 258] on div "Add Column" at bounding box center [808, 402] width 1483 height 543
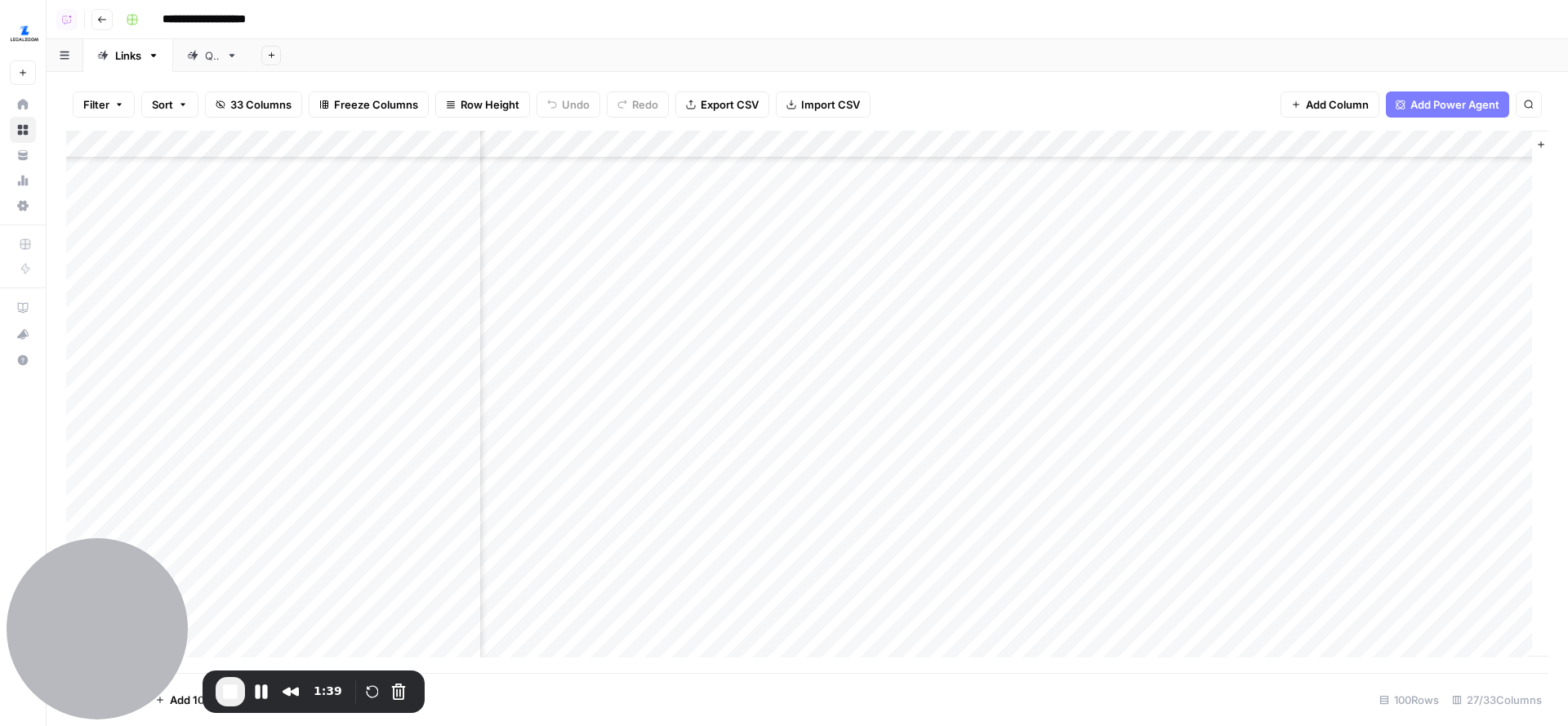
click at [206, 53] on div "QA" at bounding box center [212, 55] width 14 height 16
